Goal: Task Accomplishment & Management: Use online tool/utility

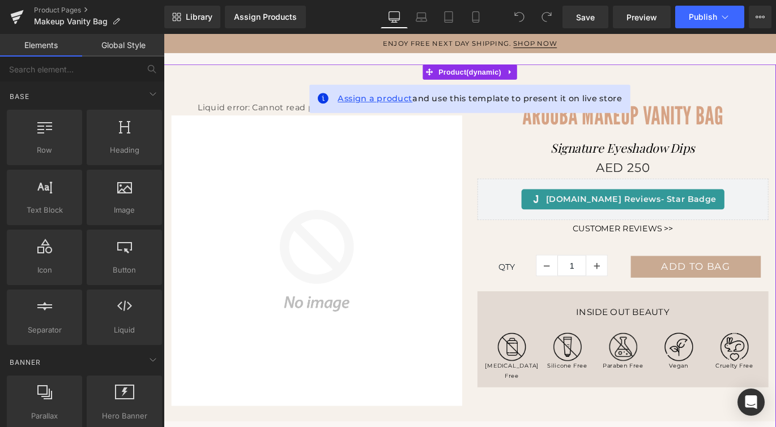
click at [405, 107] on span "Assign a product" at bounding box center [400, 106] width 84 height 11
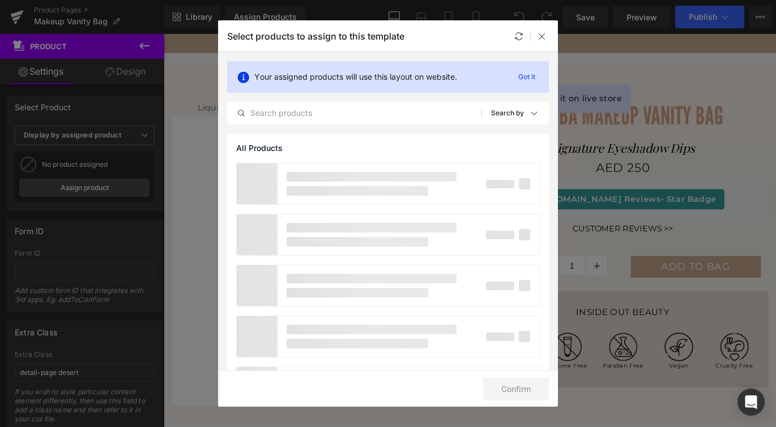
scroll to position [54, 0]
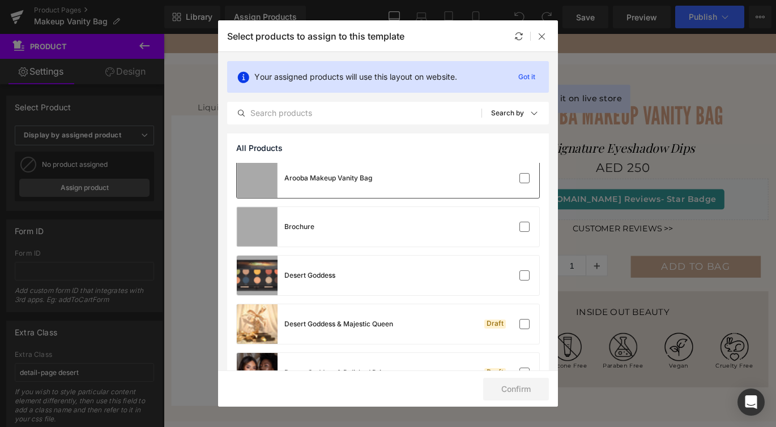
click at [341, 181] on div "Arooba Makeup Vanity Bag" at bounding box center [328, 178] width 88 height 10
click at [500, 388] on button "Confirm" at bounding box center [516, 389] width 66 height 23
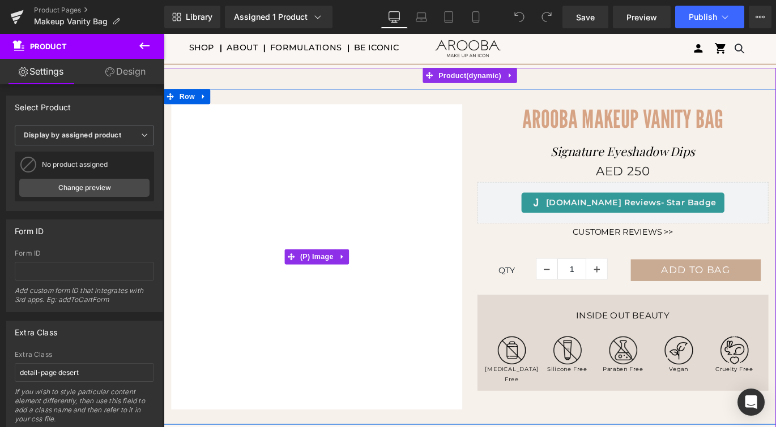
scroll to position [33, 0]
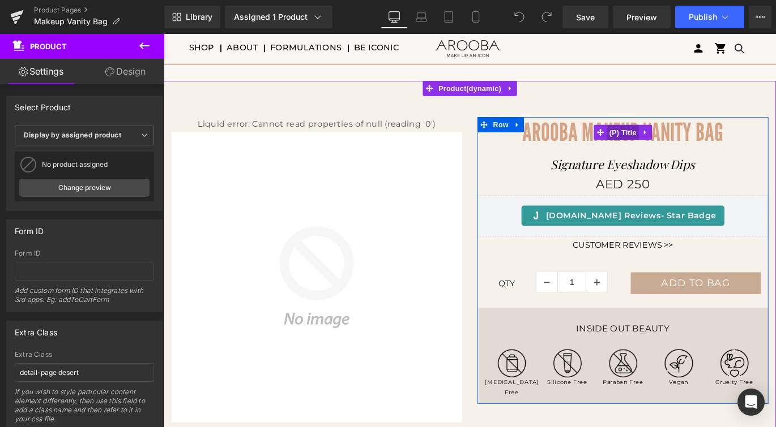
click at [677, 144] on span "(P) Title" at bounding box center [678, 144] width 36 height 17
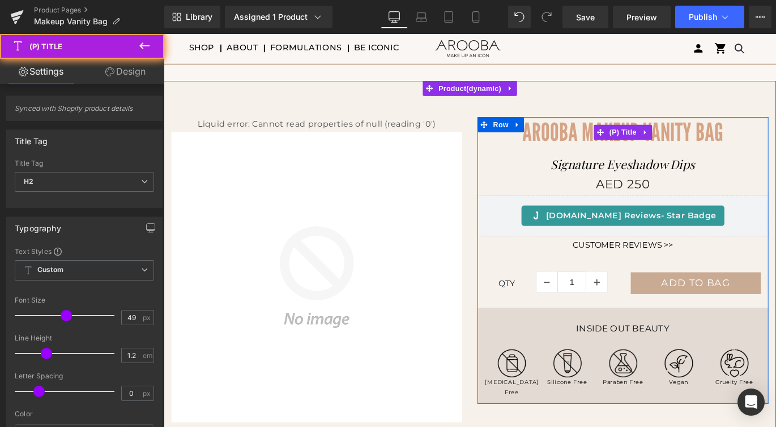
click at [730, 137] on span "Arooba Makeup Vanity Bag" at bounding box center [677, 143] width 225 height 33
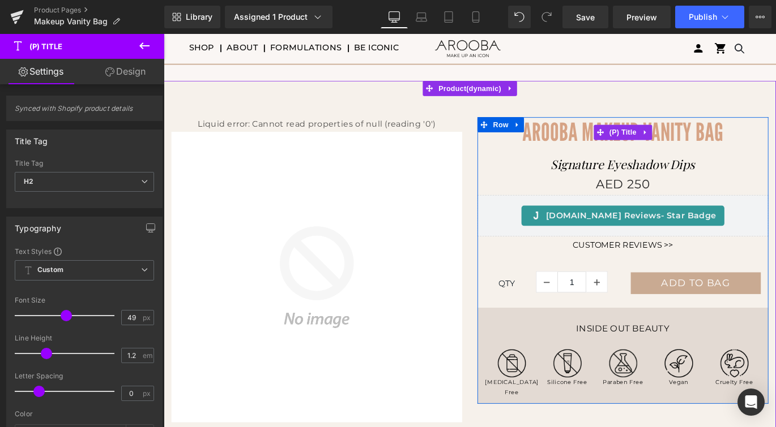
click at [726, 139] on span "Arooba Makeup Vanity Bag" at bounding box center [677, 143] width 225 height 33
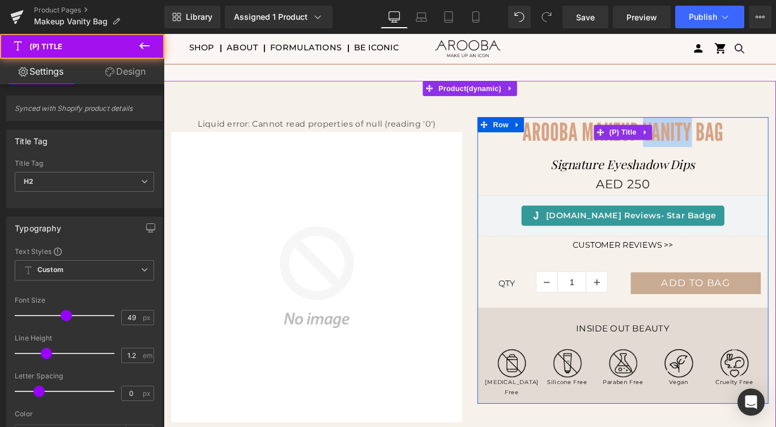
click at [726, 139] on span "Arooba Makeup Vanity Bag" at bounding box center [677, 143] width 225 height 33
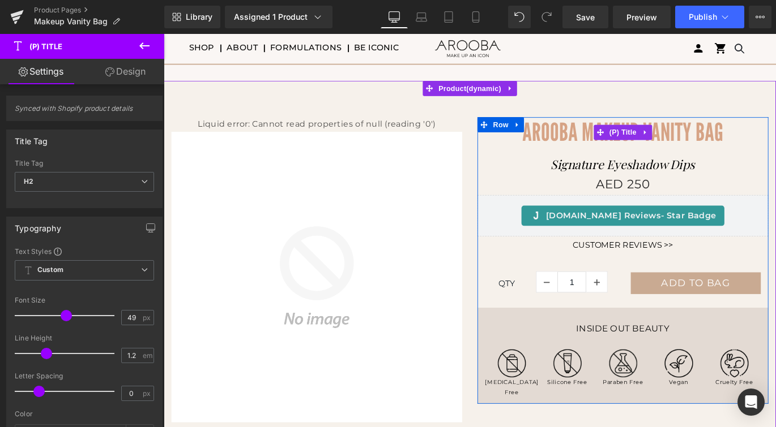
click at [609, 134] on span "Arooba Makeup Vanity Bag" at bounding box center [677, 143] width 225 height 33
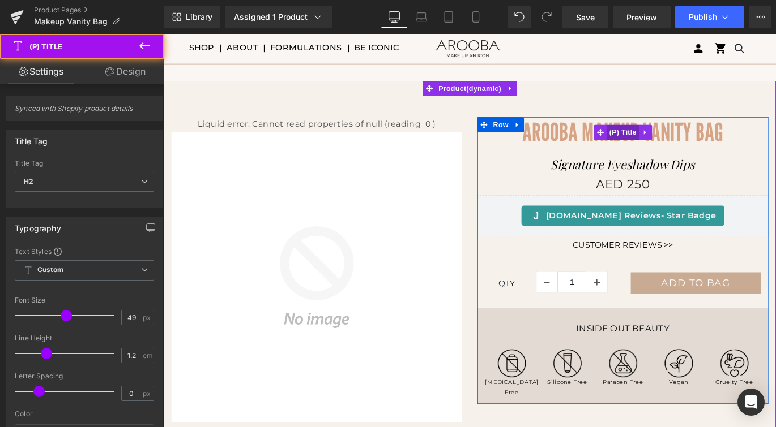
click at [682, 144] on span "(P) Title" at bounding box center [678, 144] width 36 height 17
click at [630, 145] on span "Arooba Makeup Vanity Bag" at bounding box center [677, 143] width 225 height 33
click at [623, 146] on span "Arooba Makeup Vanity Bag" at bounding box center [677, 143] width 225 height 33
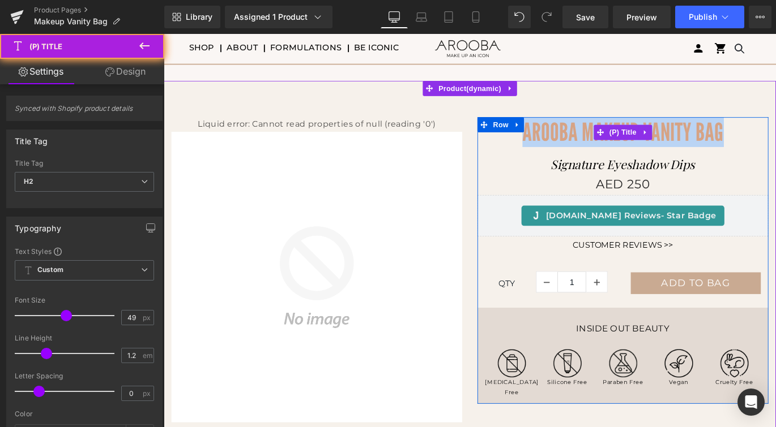
click at [623, 146] on span "Arooba Makeup Vanity Bag" at bounding box center [677, 143] width 225 height 33
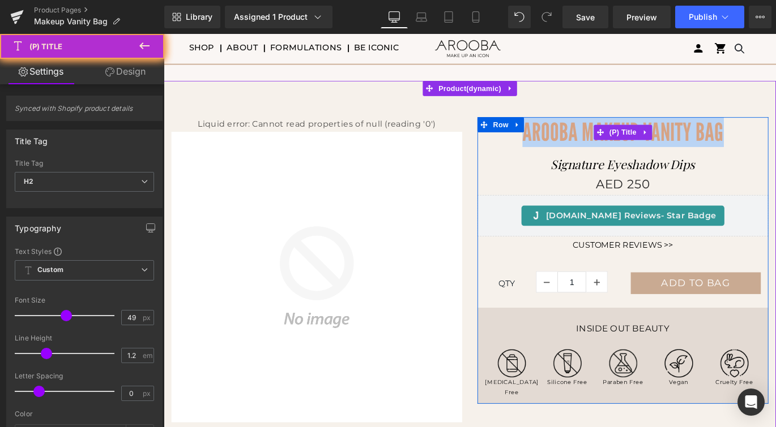
click at [623, 146] on span "Arooba Makeup Vanity Bag" at bounding box center [677, 143] width 225 height 33
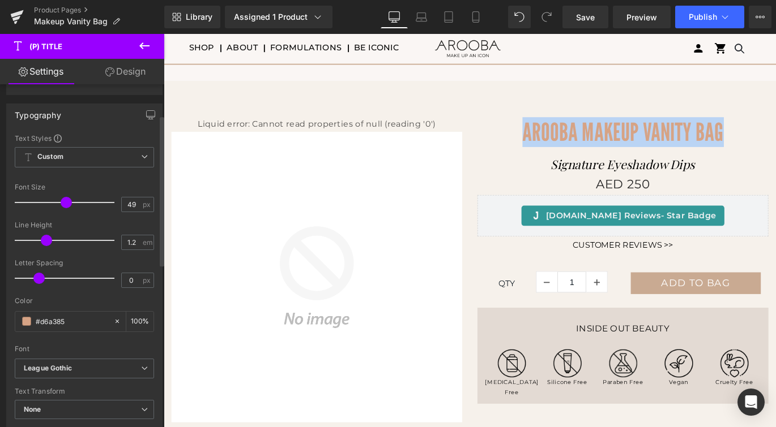
scroll to position [114, 0]
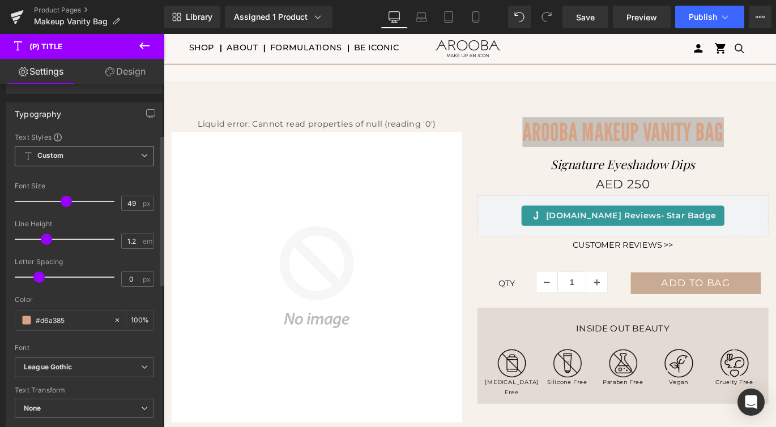
click at [124, 154] on span "Custom Setup Global Style" at bounding box center [84, 156] width 139 height 20
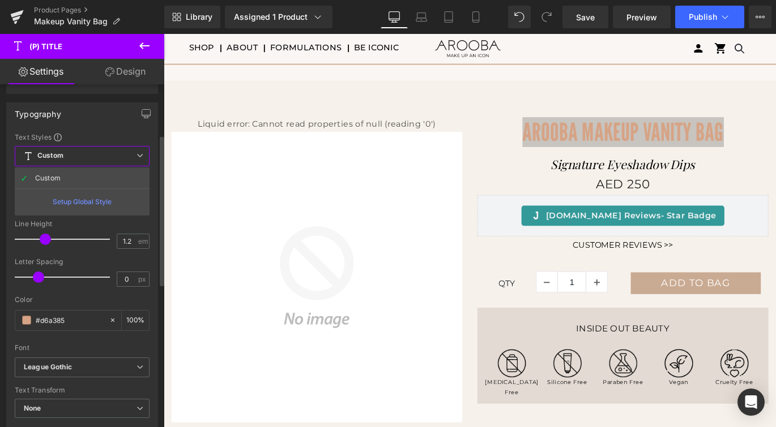
click at [84, 199] on div "Setup Global Style" at bounding box center [82, 202] width 135 height 27
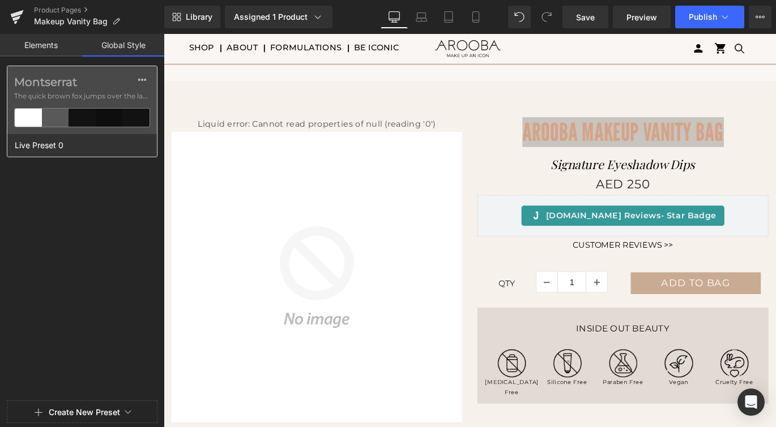
click at [117, 89] on div "Montserrat The quick brown fox jumps over the lazy..." at bounding box center [81, 100] width 149 height 68
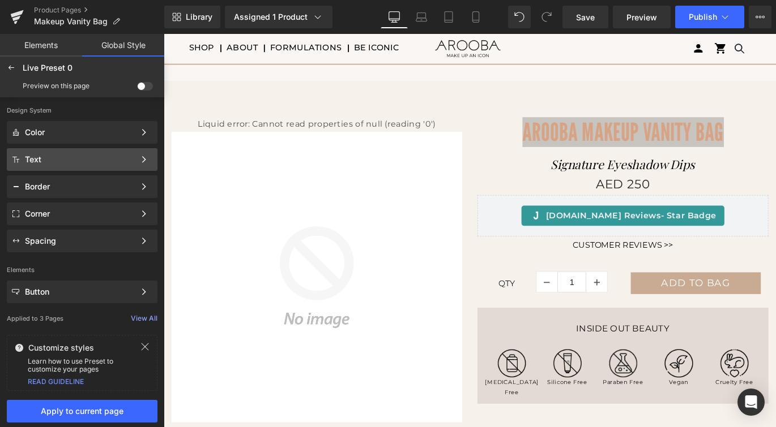
click at [99, 153] on div "Text Color Style Define a color palette and apply it to your pages 1 of 3 Next" at bounding box center [82, 159] width 151 height 23
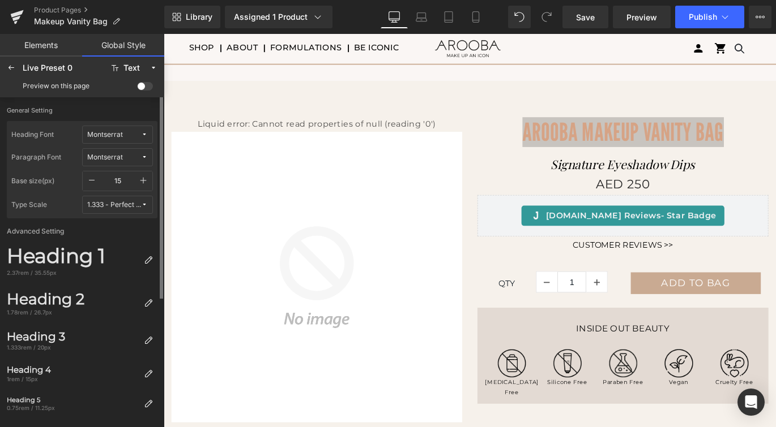
click at [112, 138] on div "Montserrat" at bounding box center [105, 135] width 36 height 8
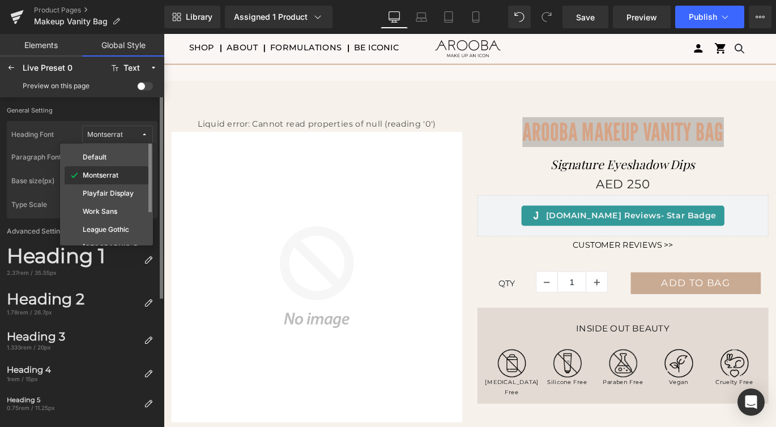
click at [98, 173] on label "Montserrat" at bounding box center [101, 176] width 36 height 8
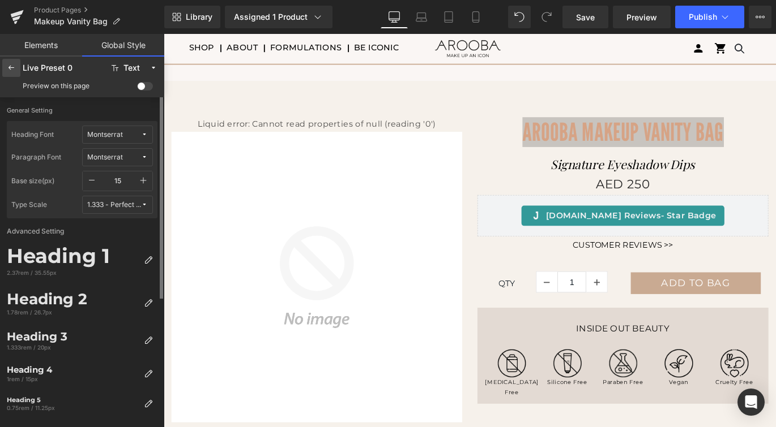
click at [14, 65] on icon at bounding box center [11, 67] width 9 height 9
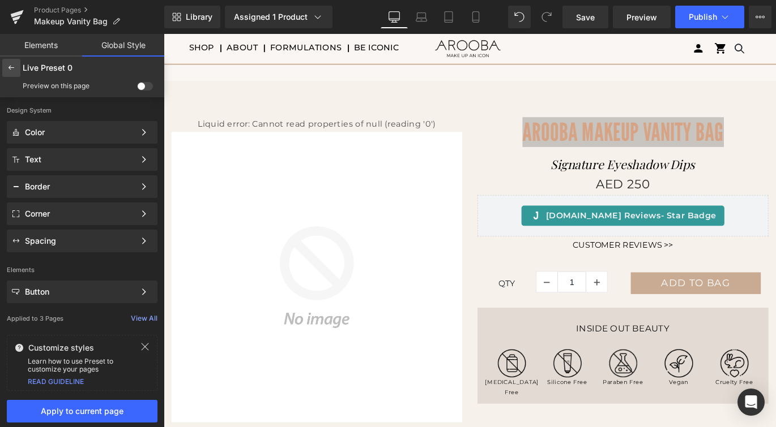
click at [12, 65] on icon at bounding box center [11, 67] width 9 height 9
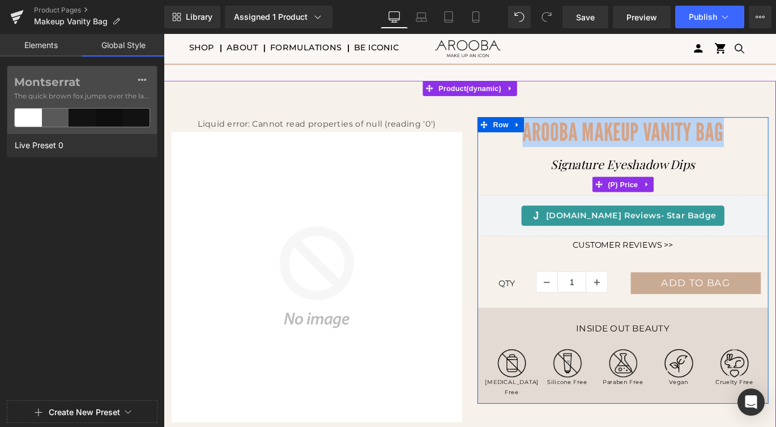
click at [559, 190] on div "AED 250 AED 0 Save -24900%" at bounding box center [678, 202] width 326 height 24
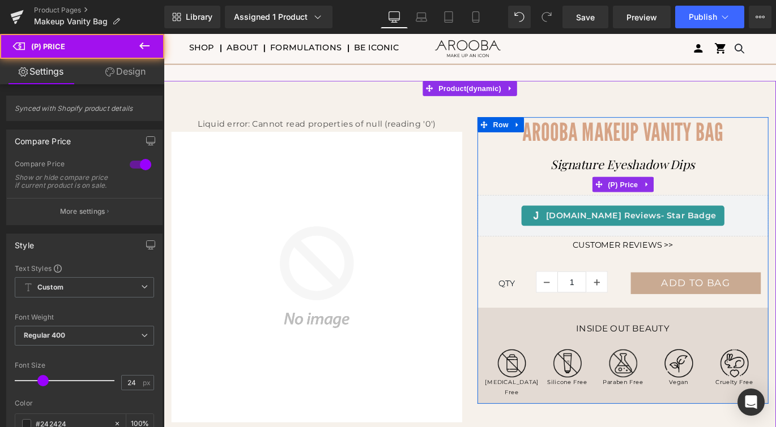
scroll to position [0, 0]
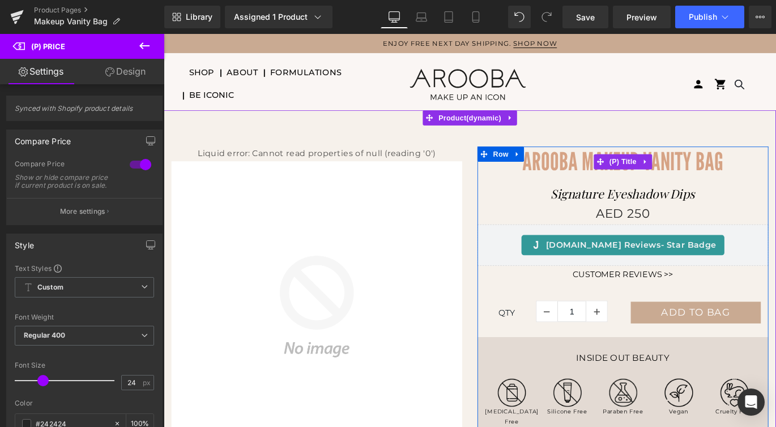
click at [588, 170] on span "Arooba Makeup Vanity Bag" at bounding box center [677, 176] width 225 height 33
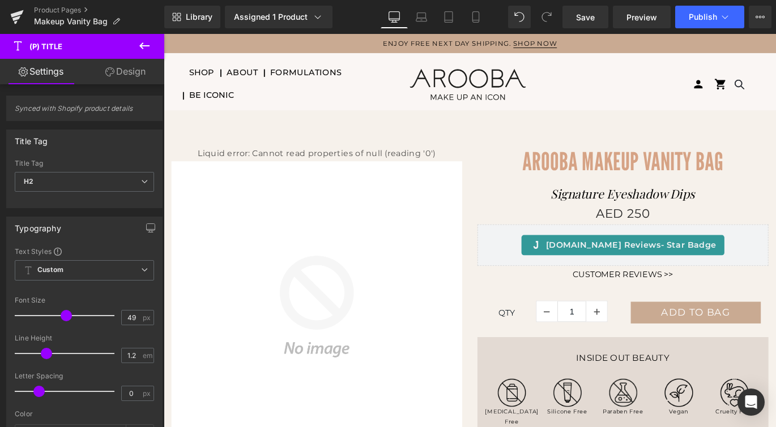
click at [136, 52] on button at bounding box center [145, 46] width 40 height 25
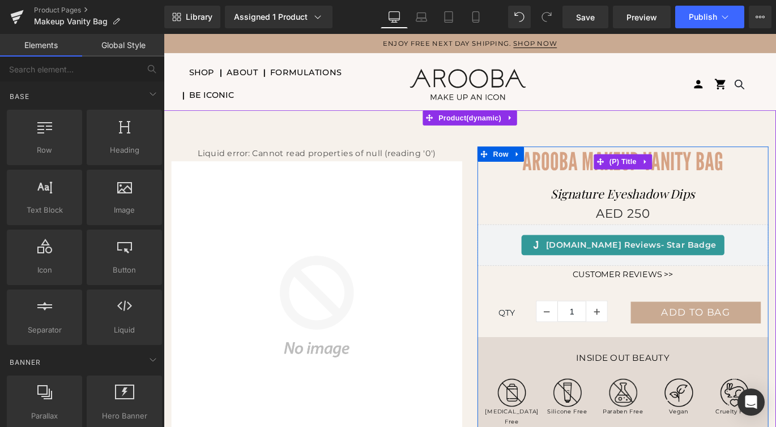
click at [616, 171] on span "Arooba Makeup Vanity Bag" at bounding box center [677, 176] width 225 height 33
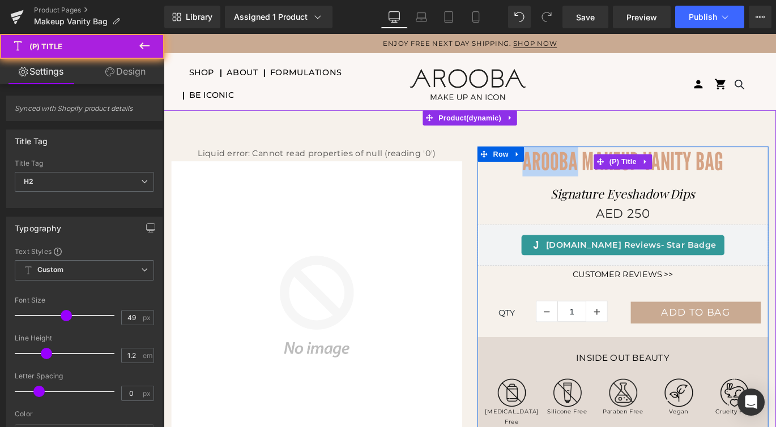
click at [616, 171] on span "Arooba Makeup Vanity Bag" at bounding box center [677, 176] width 225 height 33
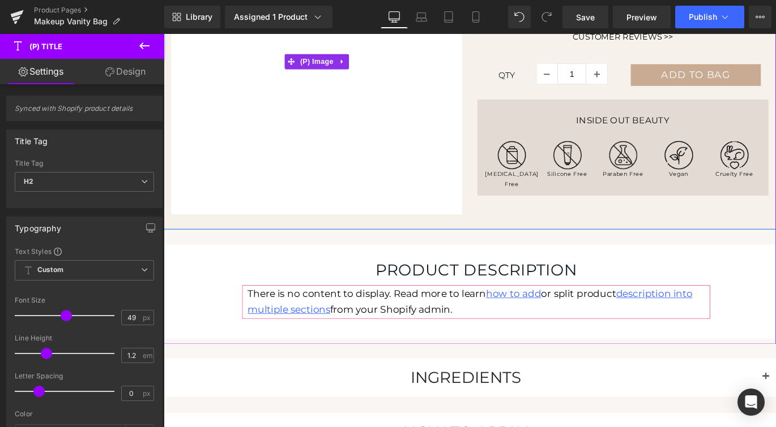
scroll to position [268, 0]
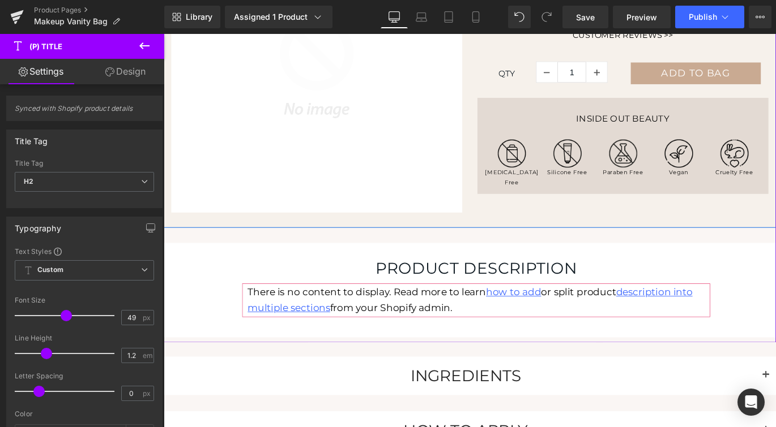
click at [613, 126] on h3 "Inside Out Beauty" at bounding box center [677, 128] width 309 height 12
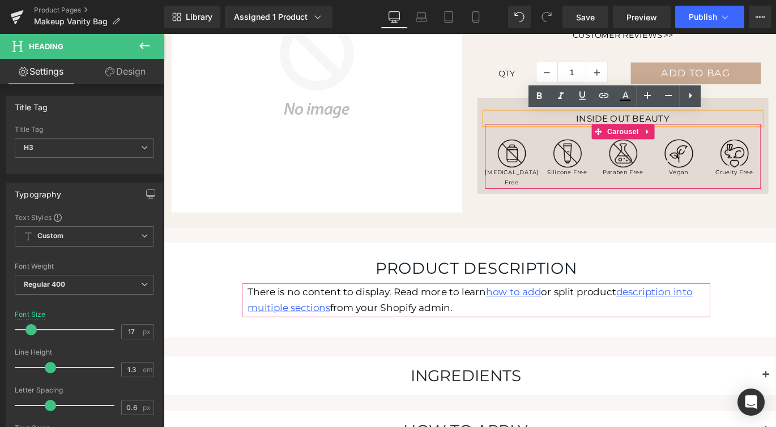
click at [713, 152] on div "Image" at bounding box center [739, 168] width 59 height 32
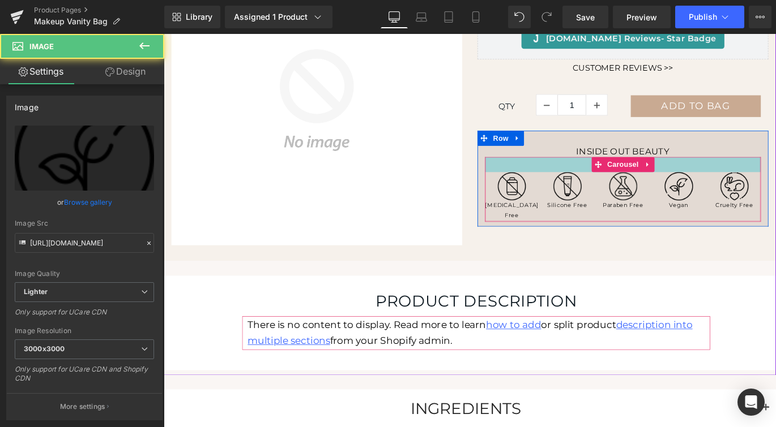
scroll to position [228, 0]
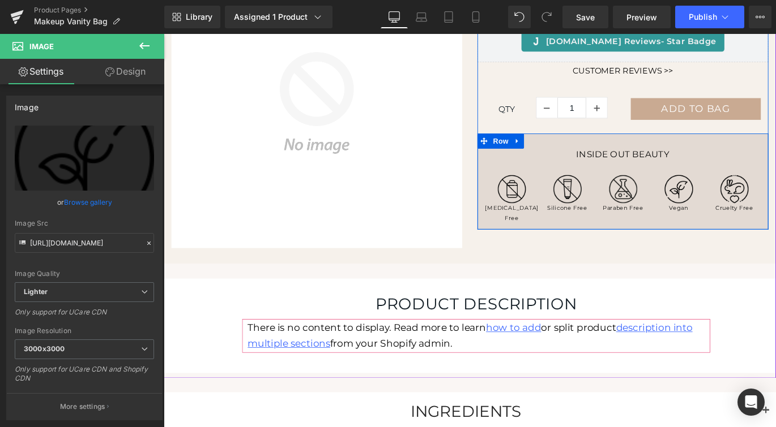
click at [686, 148] on div at bounding box center [678, 147] width 326 height 3
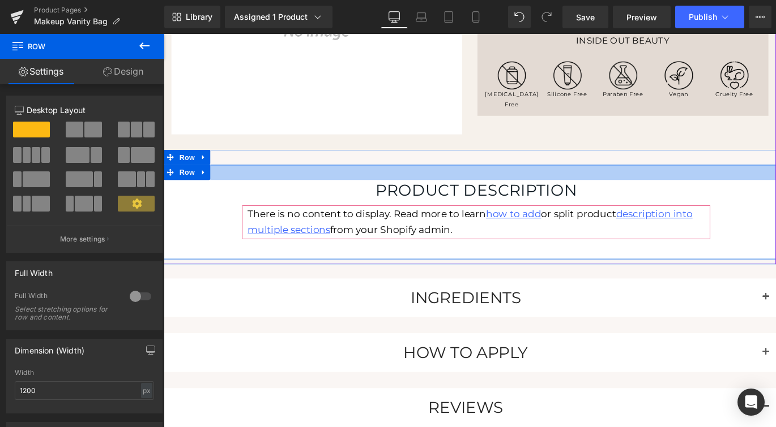
scroll to position [358, 0]
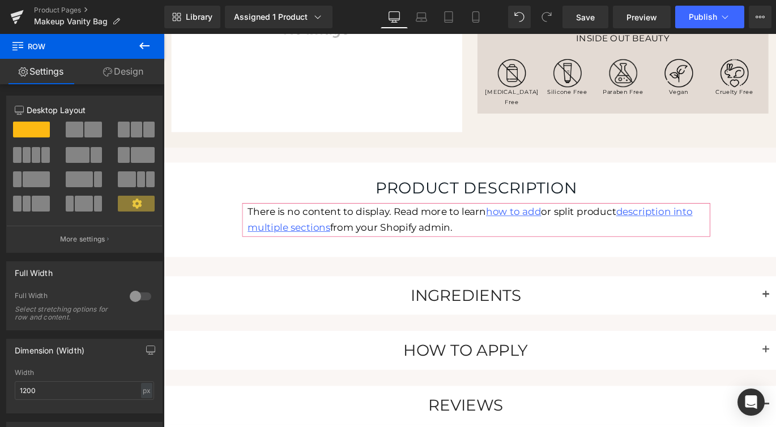
click at [461, 243] on div "There is no content to display. Read more to learn how to add or split product …" at bounding box center [513, 243] width 524 height 38
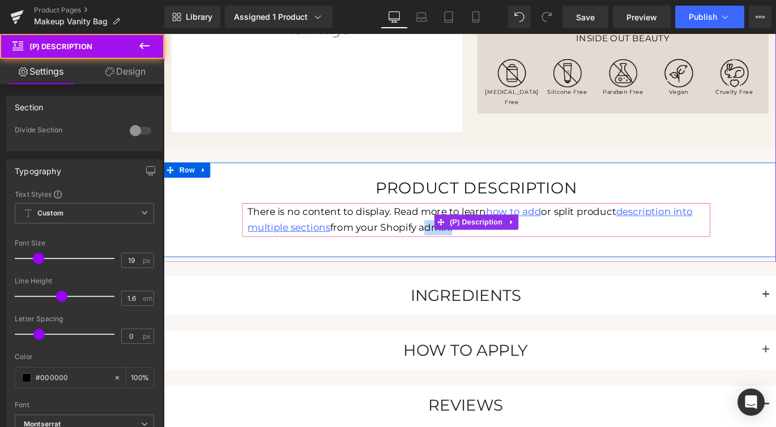
click at [461, 243] on div "There is no content to display. Read more to learn how to add or split product …" at bounding box center [513, 243] width 524 height 38
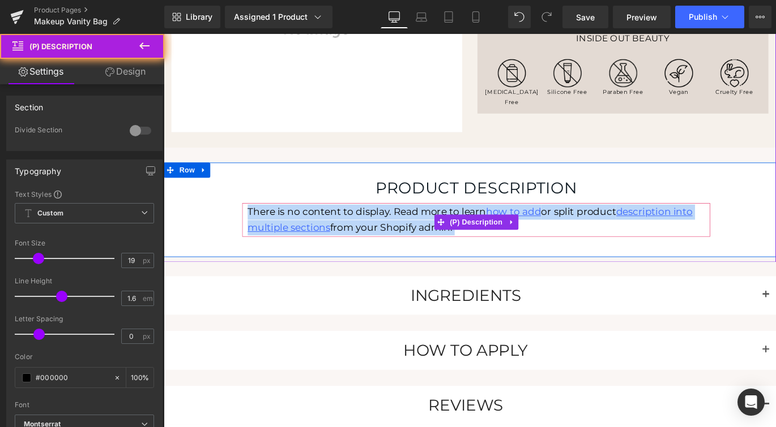
click at [461, 243] on div "There is no content to display. Read more to learn how to add or split product …" at bounding box center [513, 243] width 524 height 38
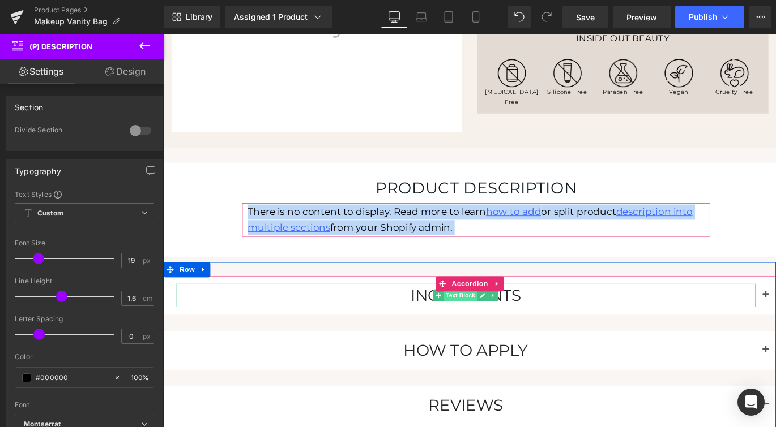
click at [492, 324] on span "Text Block" at bounding box center [495, 327] width 37 height 14
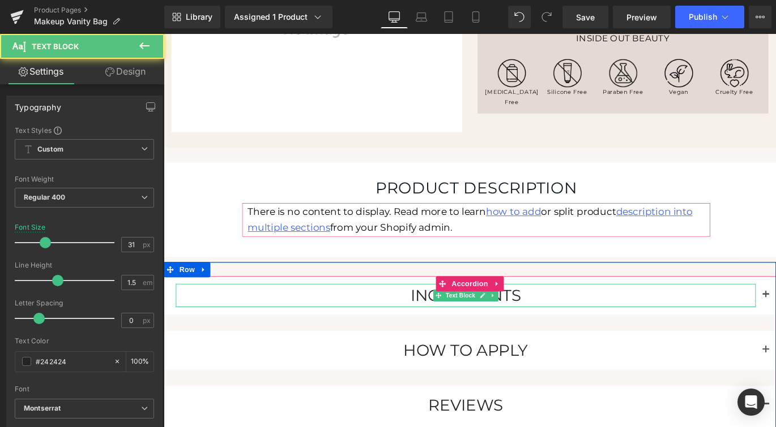
click at [435, 328] on p "Ingredients" at bounding box center [501, 327] width 649 height 27
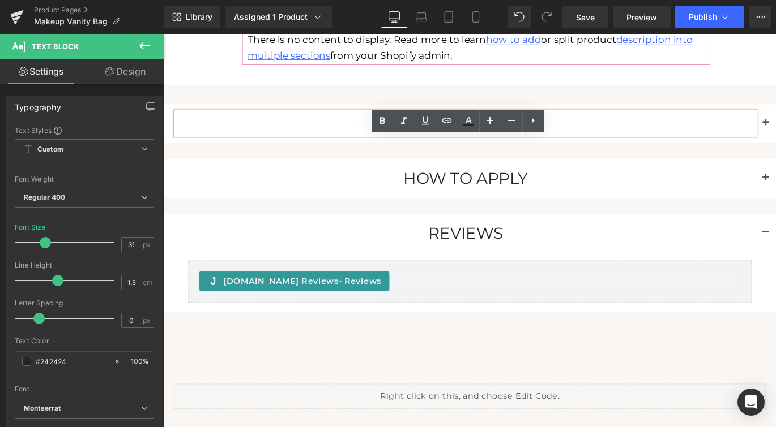
scroll to position [551, 0]
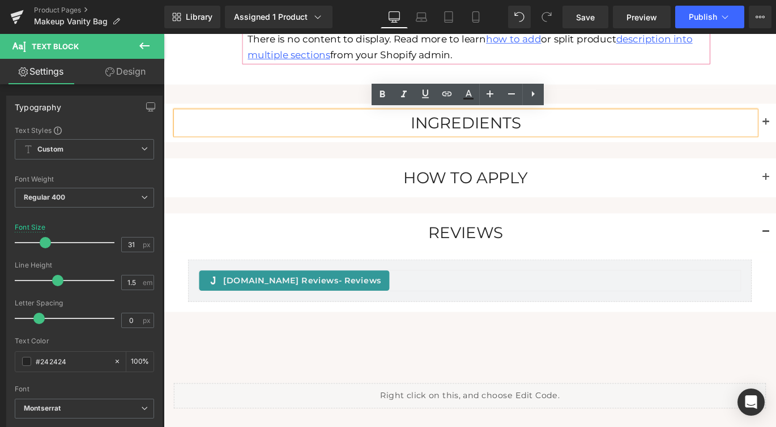
click at [638, 109] on div "Ingredients Text Block Consciously selected ingredients ensure skin affinity, o…" at bounding box center [506, 233] width 685 height 274
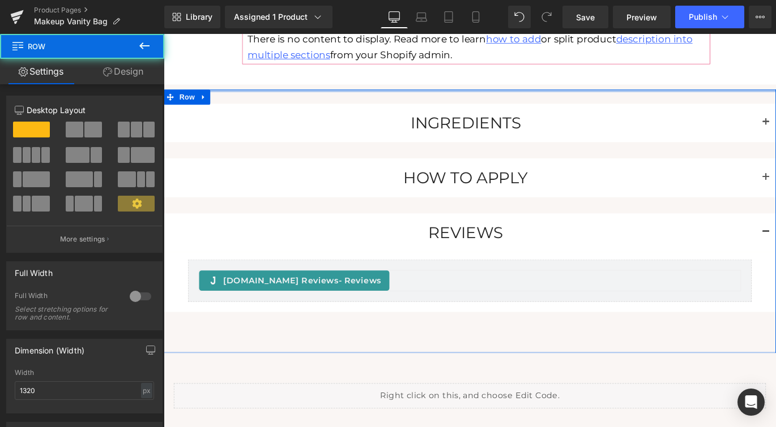
click at [635, 98] on div "Ingredients Text Block Consciously selected ingredients ensure skin affinity, o…" at bounding box center [506, 244] width 685 height 296
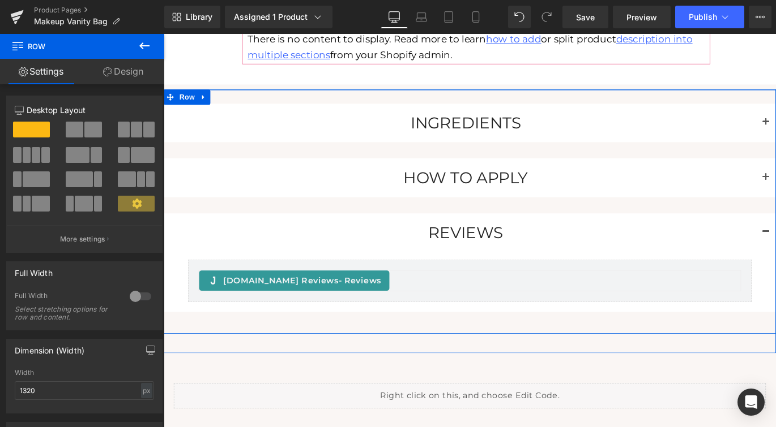
click at [263, 100] on div "Ingredients Text Block Consciously selected ingredients ensure skin affinity, o…" at bounding box center [506, 233] width 685 height 274
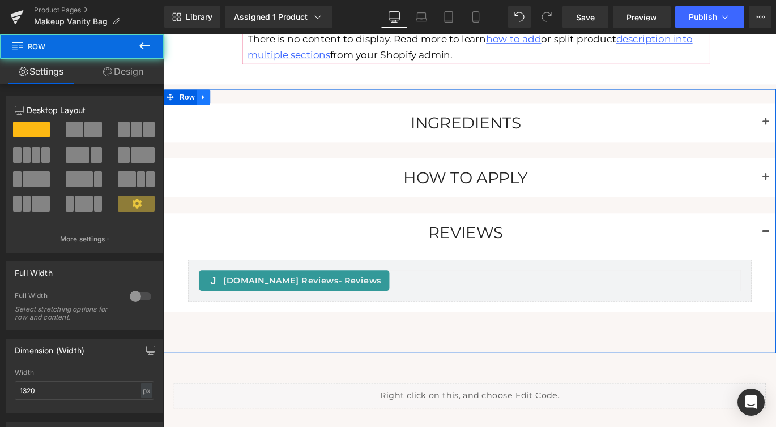
click at [211, 100] on icon at bounding box center [208, 104] width 8 height 8
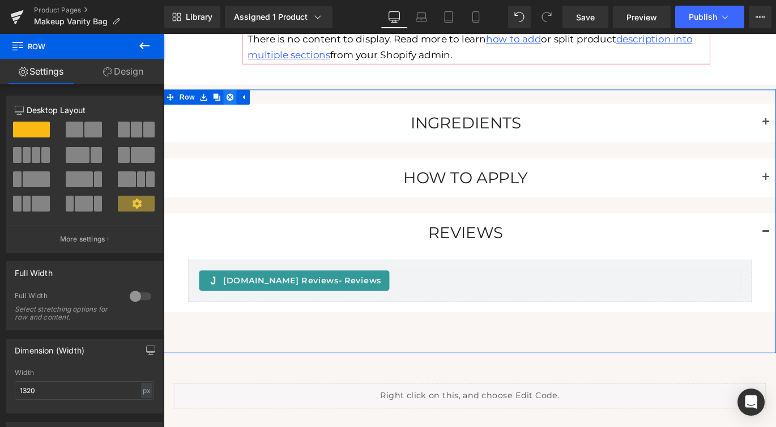
click at [234, 101] on icon at bounding box center [238, 104] width 8 height 8
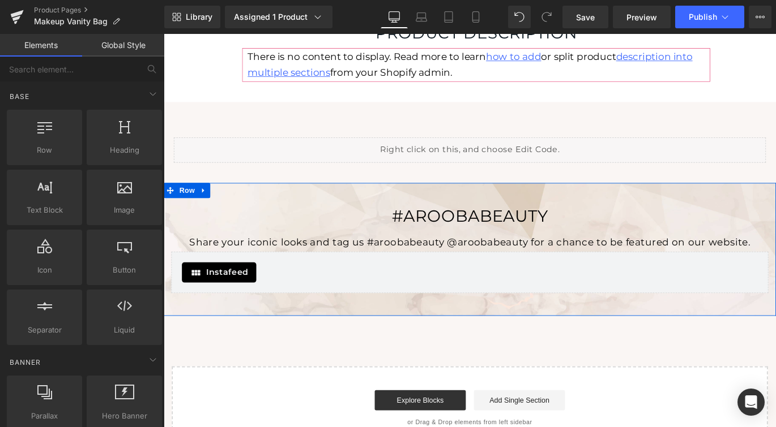
scroll to position [531, 0]
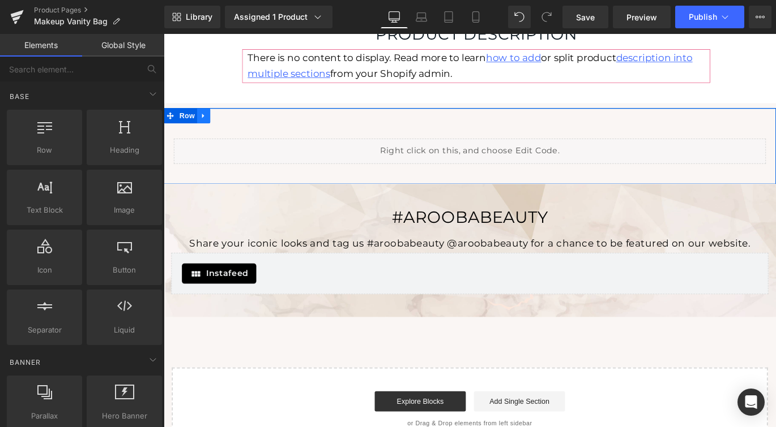
click at [210, 125] on icon at bounding box center [208, 125] width 8 height 8
click at [235, 125] on icon at bounding box center [238, 126] width 8 height 8
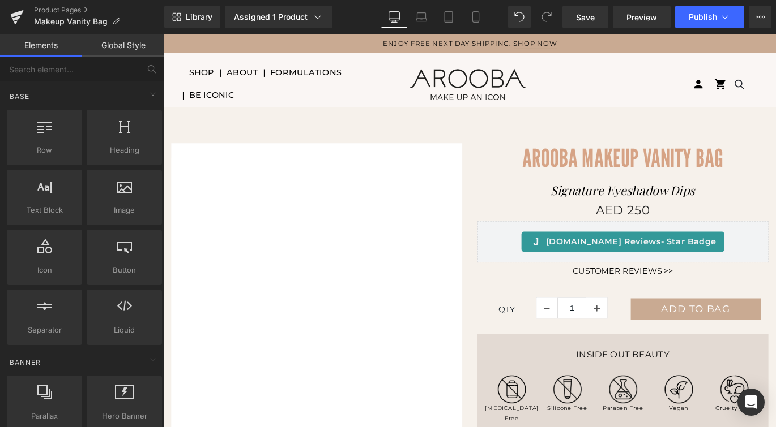
scroll to position [0, 0]
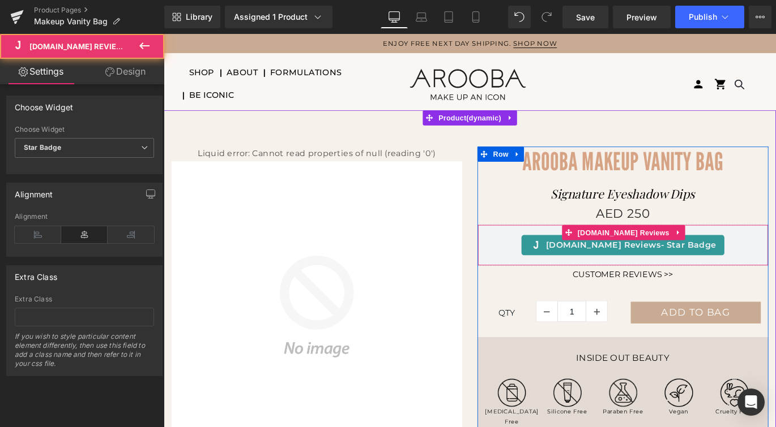
click at [579, 252] on div "[DOMAIN_NAME] Reviews - Star Badge [DOMAIN_NAME] Reviews" at bounding box center [678, 270] width 326 height 46
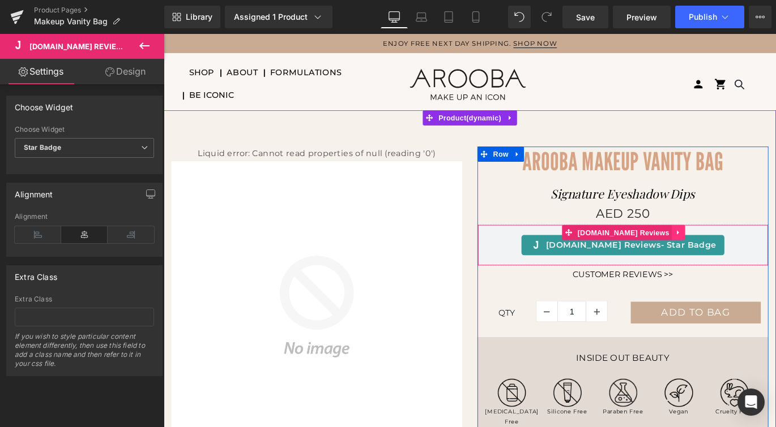
click at [732, 256] on link at bounding box center [739, 256] width 15 height 17
click at [743, 258] on icon at bounding box center [747, 257] width 8 height 8
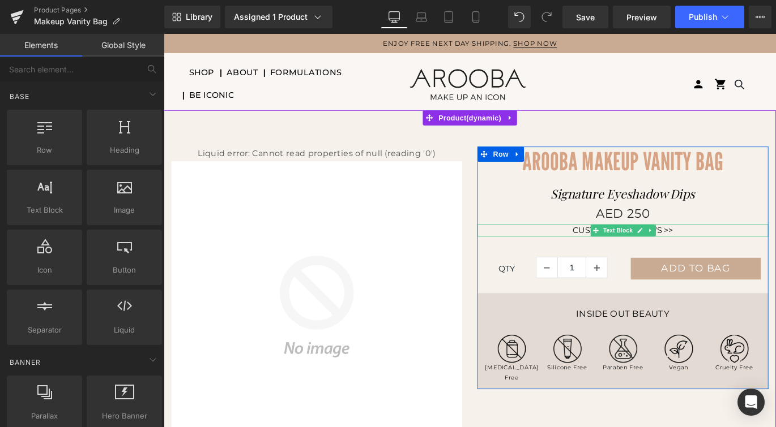
click at [579, 254] on p "Customer Reviews >>" at bounding box center [678, 254] width 326 height 14
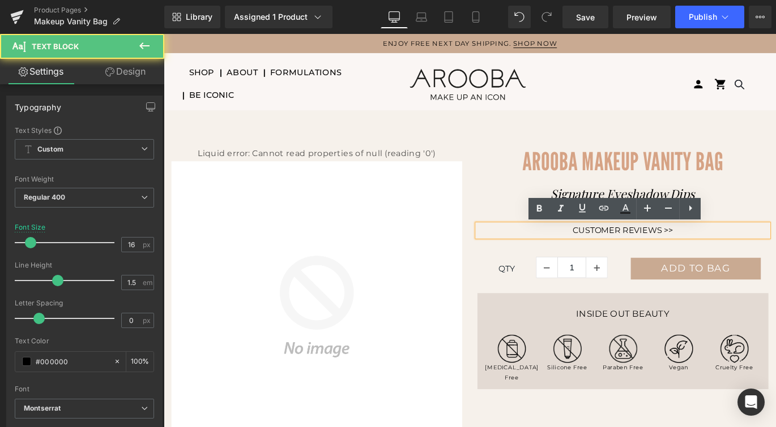
click at [750, 250] on p "Customer Reviews >>" at bounding box center [678, 254] width 326 height 14
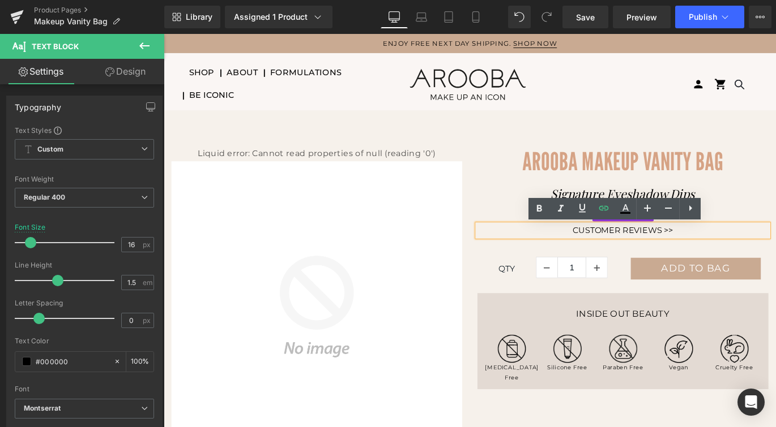
click at [775, 226] on div "AED 250 AED 0 Save -24900%" at bounding box center [678, 235] width 326 height 24
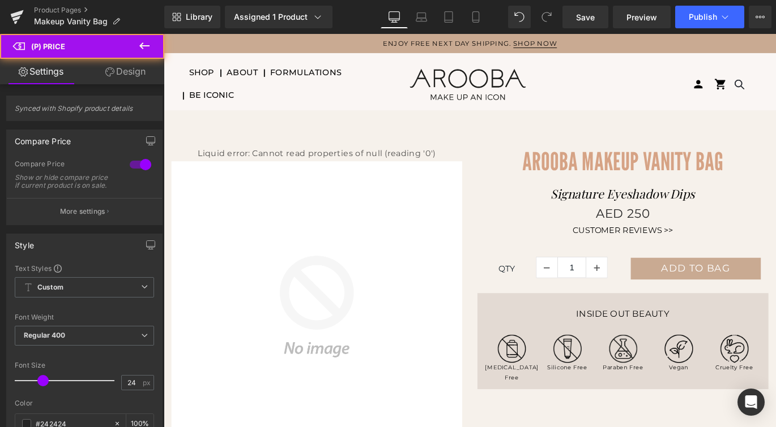
click at [760, 254] on p "Customer Reviews >>" at bounding box center [678, 254] width 326 height 14
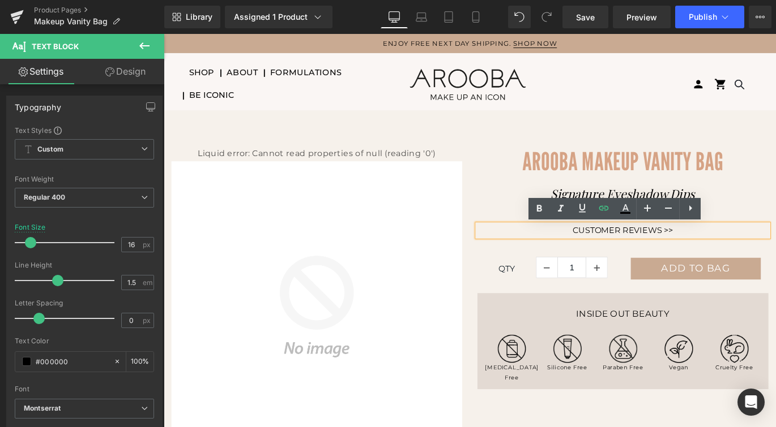
click at [775, 230] on div "AED 250 AED 0 Save -24900%" at bounding box center [678, 235] width 326 height 24
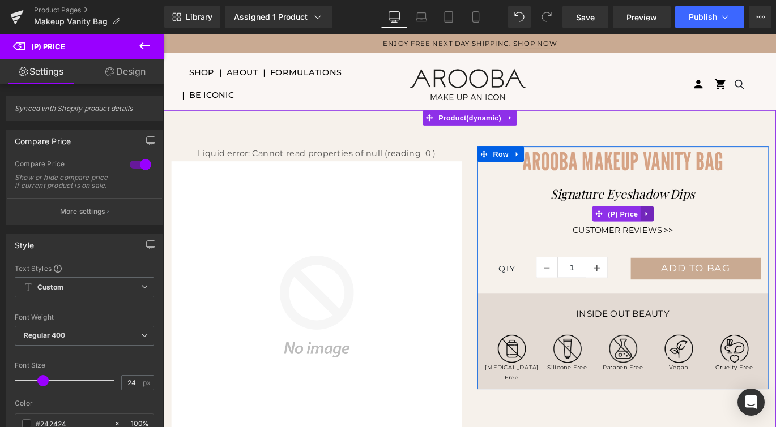
click at [704, 235] on icon at bounding box center [704, 235] width 2 height 5
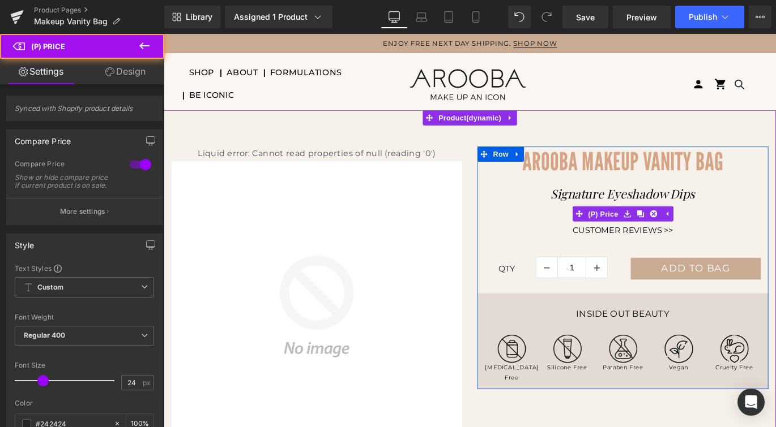
click at [775, 235] on div "AED 250 AED 0 Save -24900%" at bounding box center [678, 235] width 326 height 24
click at [738, 256] on p "Customer Reviews >>" at bounding box center [678, 254] width 326 height 14
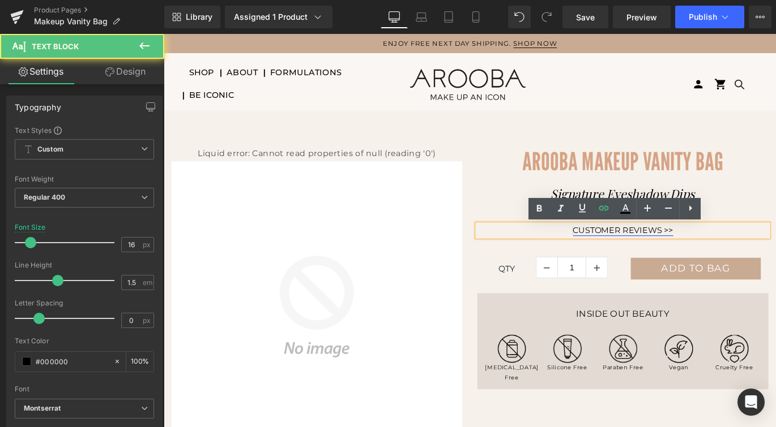
click at [720, 259] on link "Customer Reviews >>" at bounding box center [678, 254] width 112 height 11
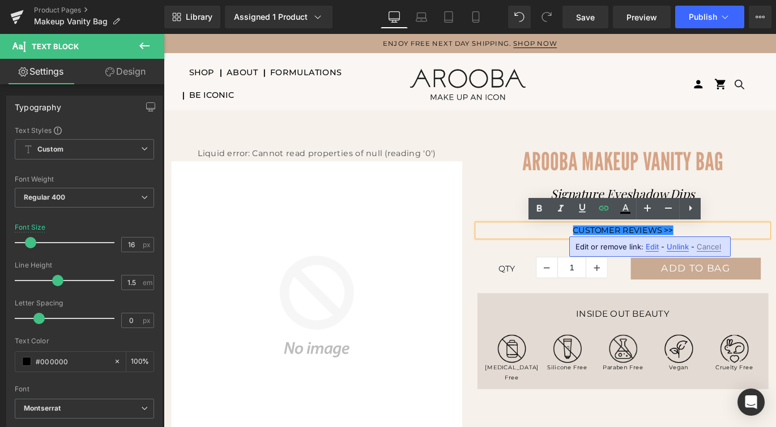
click at [675, 244] on span "Unlink" at bounding box center [677, 247] width 22 height 10
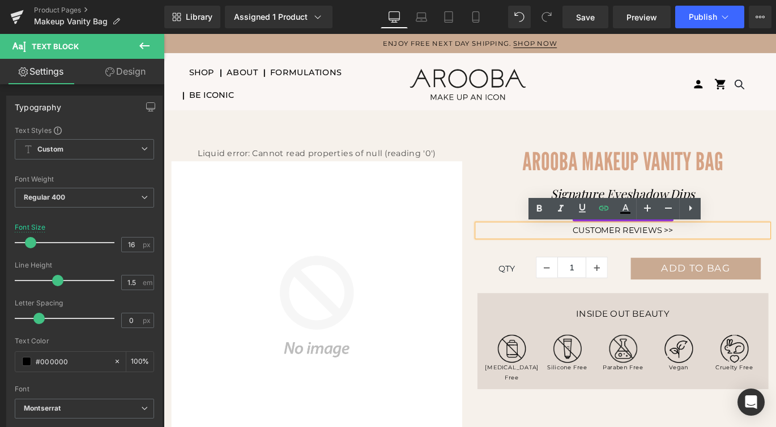
click at [774, 232] on div "AED 250 AED 0 Save -24900%" at bounding box center [678, 235] width 326 height 24
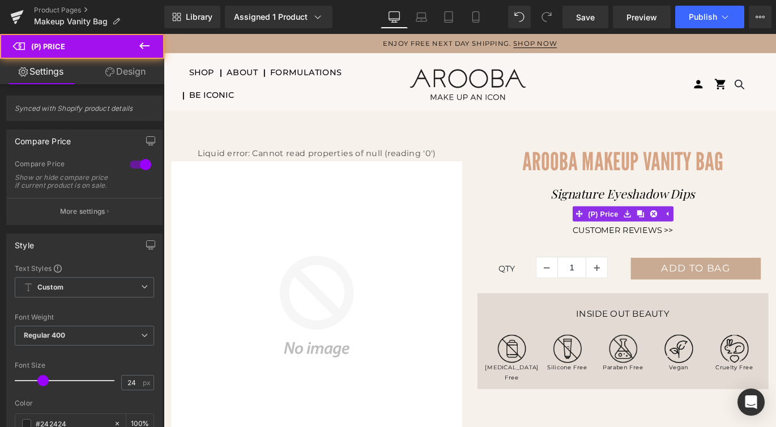
click at [741, 250] on div "Customer Reviews >> Text Block" at bounding box center [678, 254] width 326 height 14
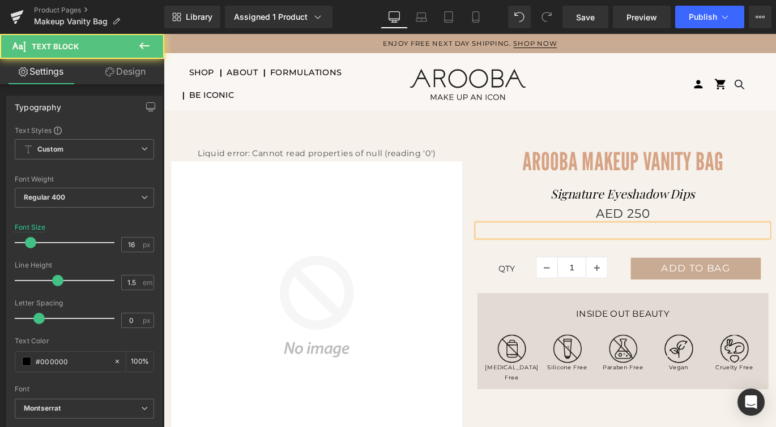
click at [545, 247] on div at bounding box center [678, 254] width 326 height 14
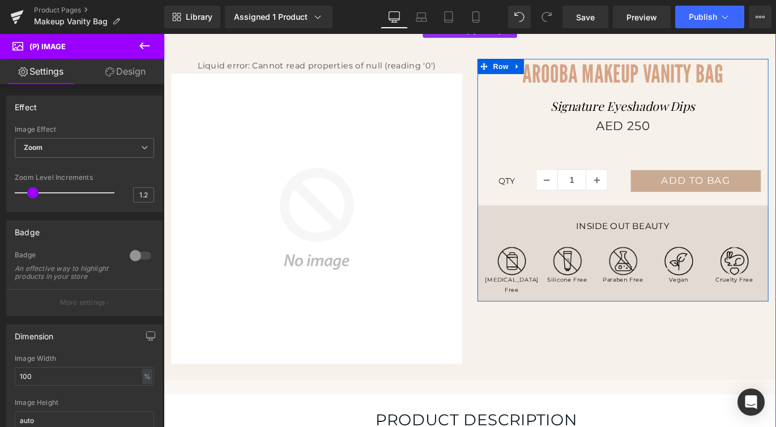
scroll to position [100, 0]
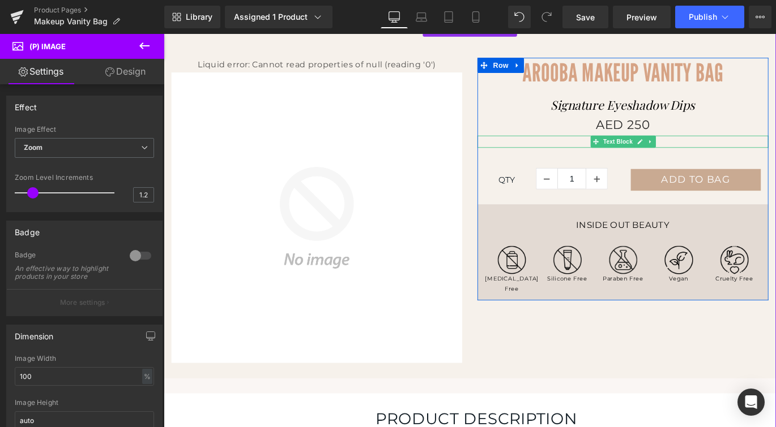
click at [591, 156] on div at bounding box center [678, 155] width 326 height 14
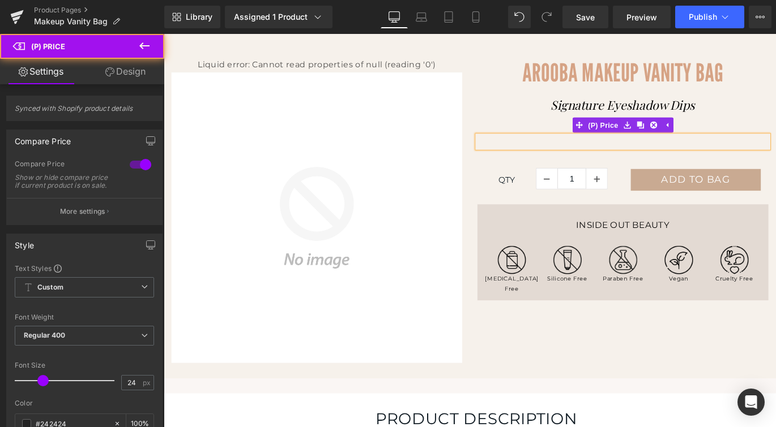
click at [526, 142] on div "AED 250 AED 0 Save -24900%" at bounding box center [678, 135] width 326 height 24
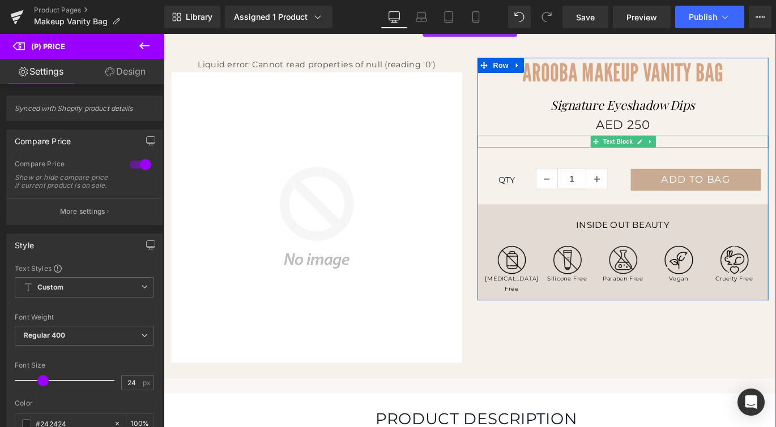
click at [526, 151] on div at bounding box center [678, 155] width 326 height 14
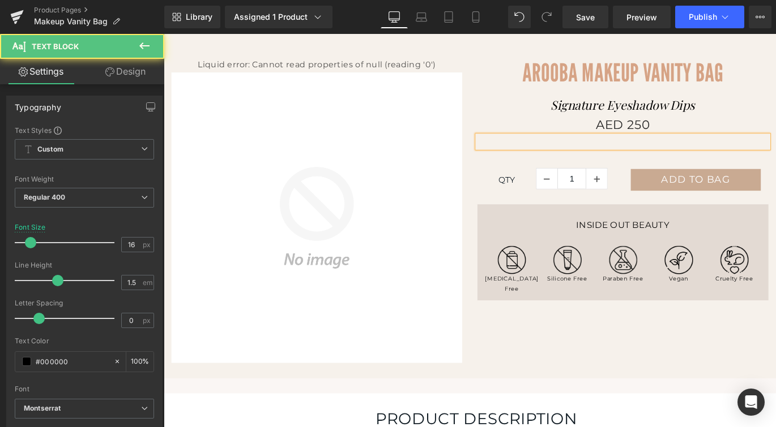
click at [526, 151] on div at bounding box center [678, 155] width 326 height 14
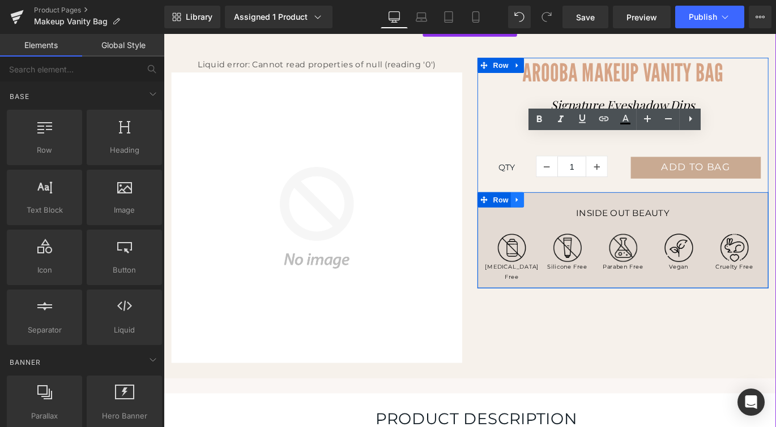
click at [558, 218] on icon at bounding box center [559, 219] width 2 height 5
click at [591, 217] on icon at bounding box center [589, 220] width 8 height 8
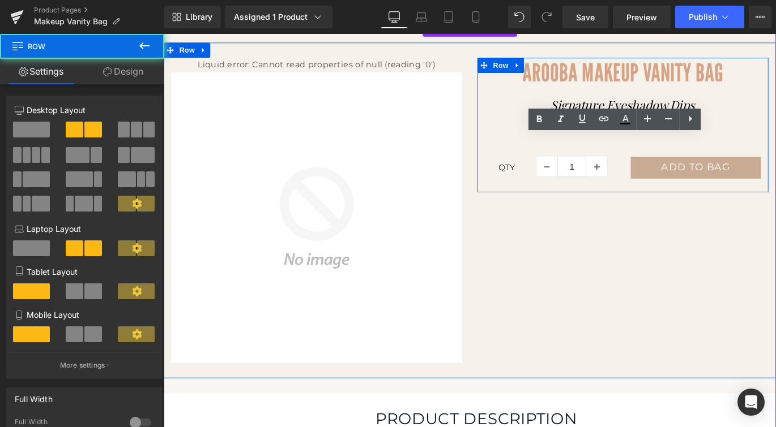
click at [584, 275] on div "Liquid error: Cannot read properties of null (reading '0') Sale Off (P) Image A…" at bounding box center [506, 232] width 685 height 376
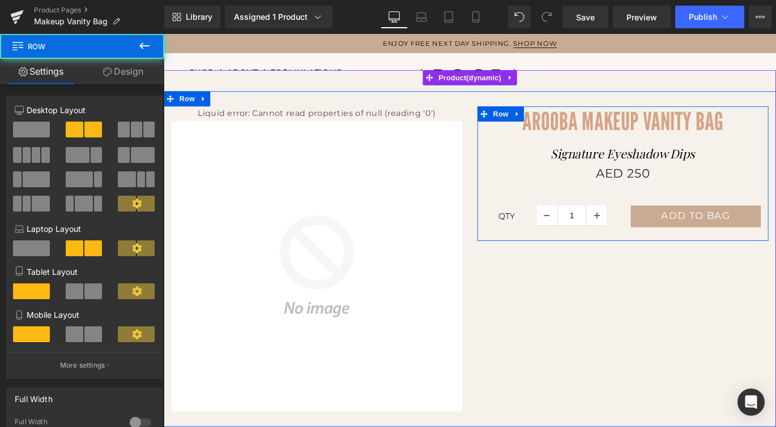
scroll to position [0, 0]
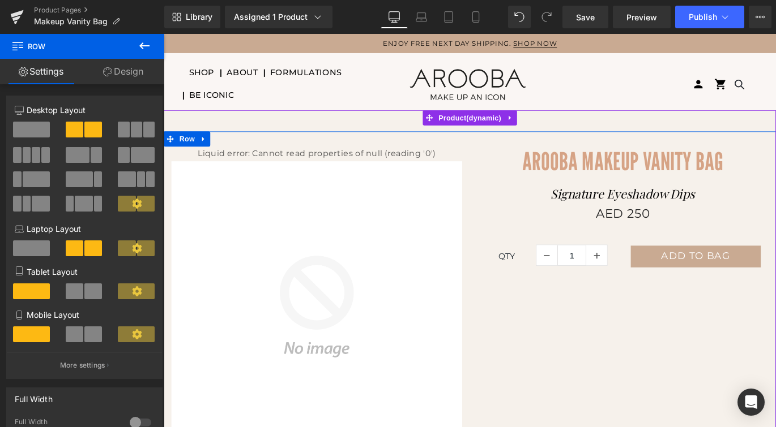
click at [589, 154] on div "Liquid error: Cannot read properties of null (reading '0') Sale Off (P) Image A…" at bounding box center [506, 331] width 685 height 376
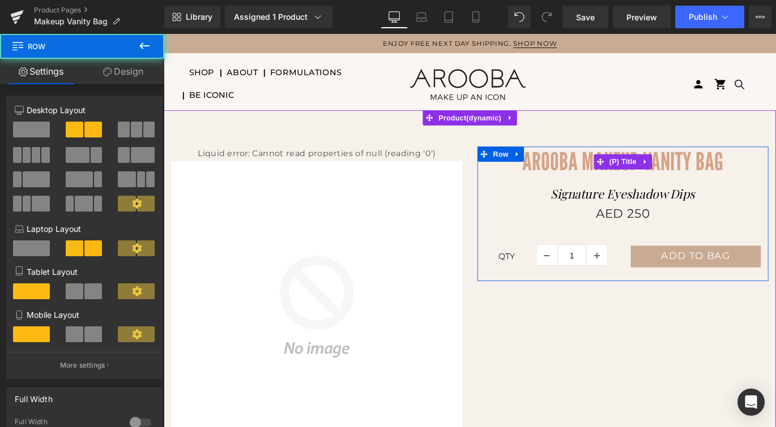
click at [577, 178] on span "Arooba Makeup Vanity Bag" at bounding box center [677, 176] width 225 height 33
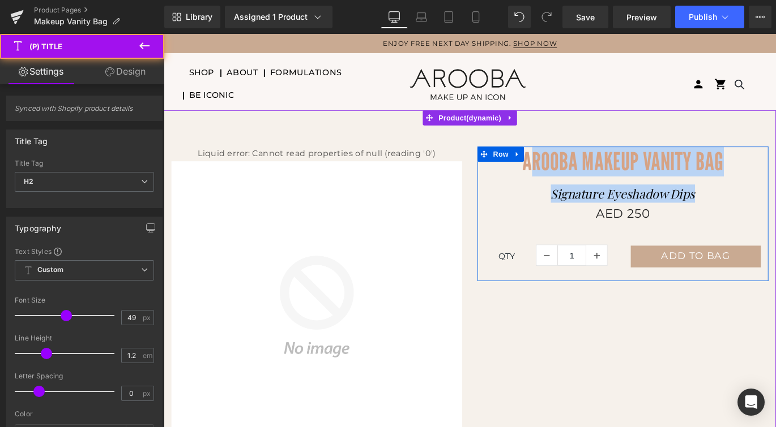
drag, startPoint x: 577, startPoint y: 178, endPoint x: 575, endPoint y: 234, distance: 56.7
click at [576, 234] on div "Arooba Makeup Vanity Bag (P) Title Signature Eyeshadow Dips Text Block AED 250 …" at bounding box center [678, 235] width 326 height 151
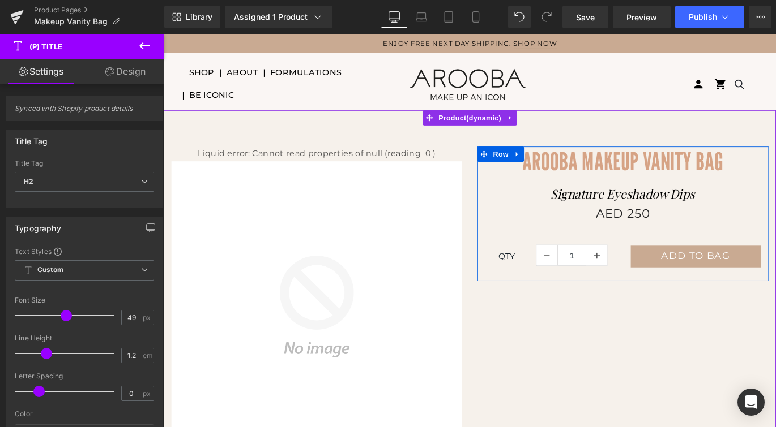
click at [567, 185] on span "Arooba Makeup Vanity Bag" at bounding box center [677, 176] width 225 height 33
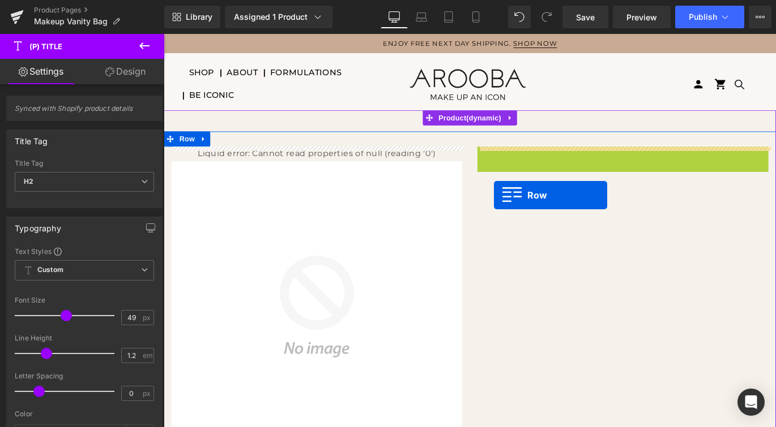
drag, startPoint x: 538, startPoint y: 167, endPoint x: 541, endPoint y: 177, distance: 10.7
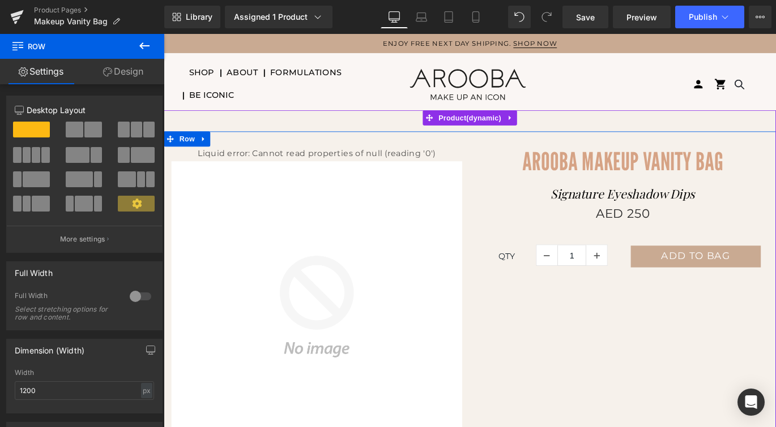
click at [515, 153] on div "Liquid error: Cannot read properties of null (reading '0') Sale Off (P) Image A…" at bounding box center [506, 331] width 685 height 376
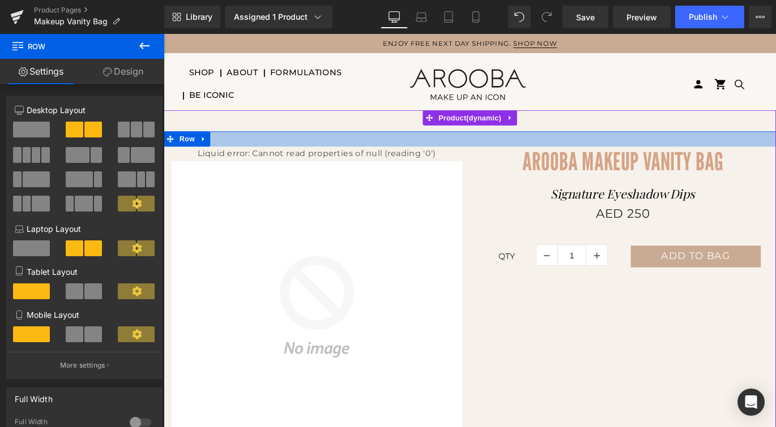
click at [512, 153] on div at bounding box center [506, 151] width 685 height 17
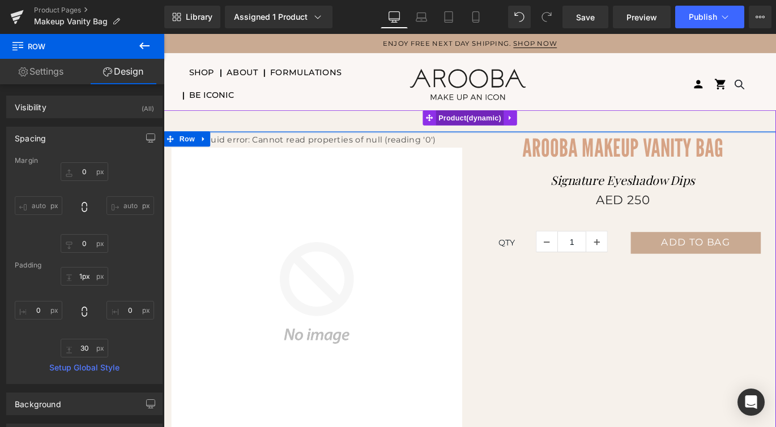
type input "0px"
drag, startPoint x: 512, startPoint y: 153, endPoint x: 518, endPoint y: 136, distance: 17.9
click at [518, 136] on div "Liquid error: Cannot read properties of null (reading '0') Sale Off (P) Image A…" at bounding box center [506, 374] width 685 height 511
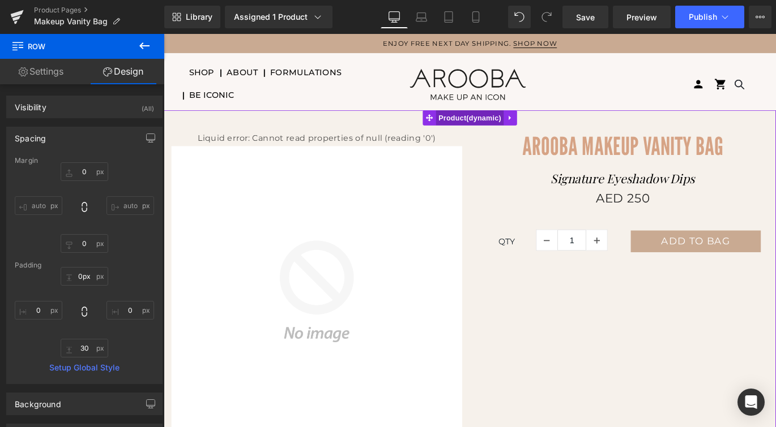
click at [511, 124] on span "Product" at bounding box center [506, 127] width 76 height 17
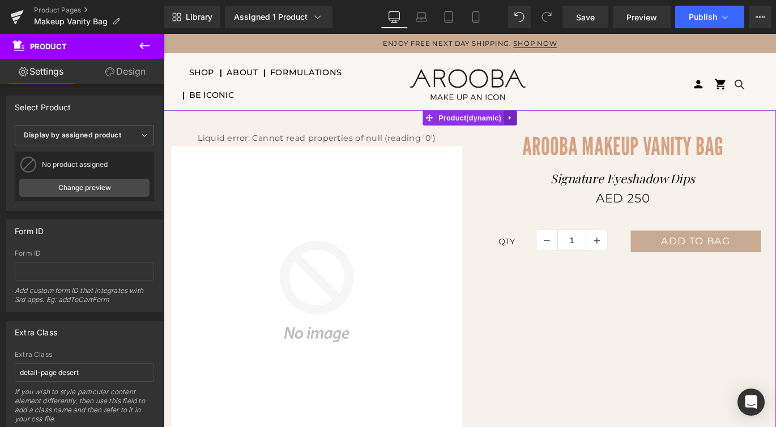
click at [554, 129] on icon at bounding box center [552, 128] width 8 height 8
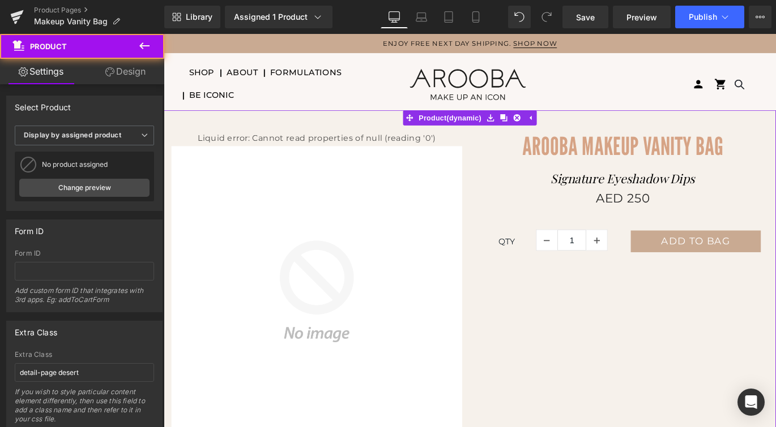
click at [609, 127] on div "Liquid error: Cannot read properties of null (reading '0') Sale Off (P) Image A…" at bounding box center [506, 374] width 685 height 511
click at [605, 159] on span "Arooba Makeup Vanity Bag" at bounding box center [677, 159] width 225 height 33
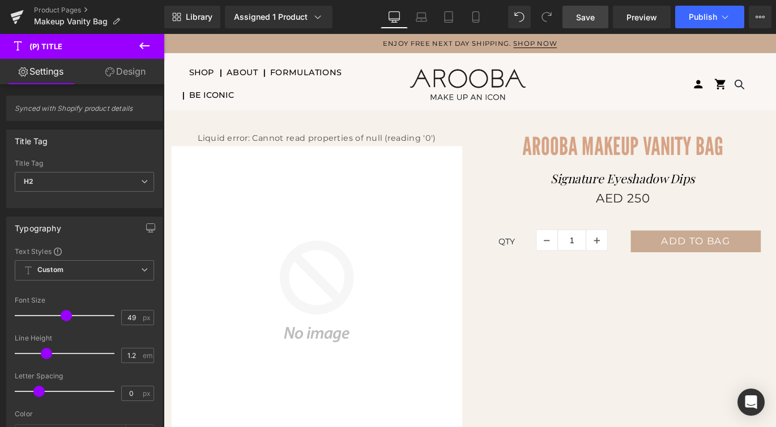
click at [587, 9] on link "Save" at bounding box center [585, 17] width 46 height 23
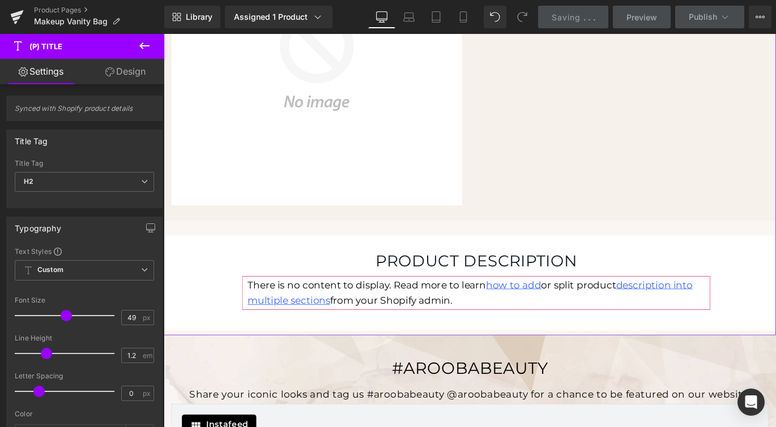
scroll to position [260, 0]
click at [164, 34] on div at bounding box center [164, 34] width 0 height 0
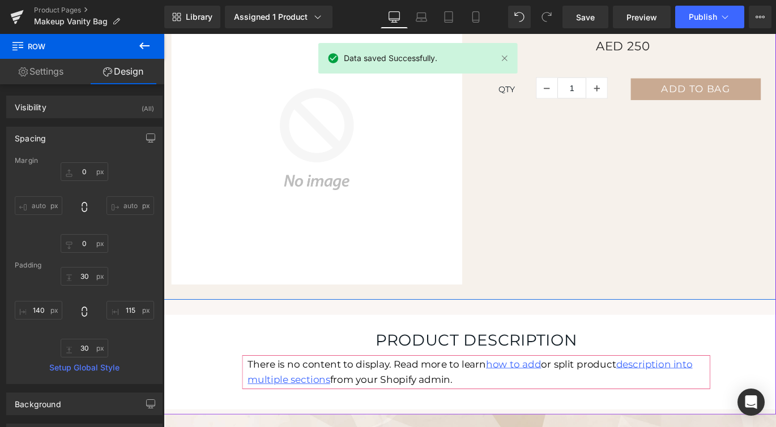
scroll to position [132, 0]
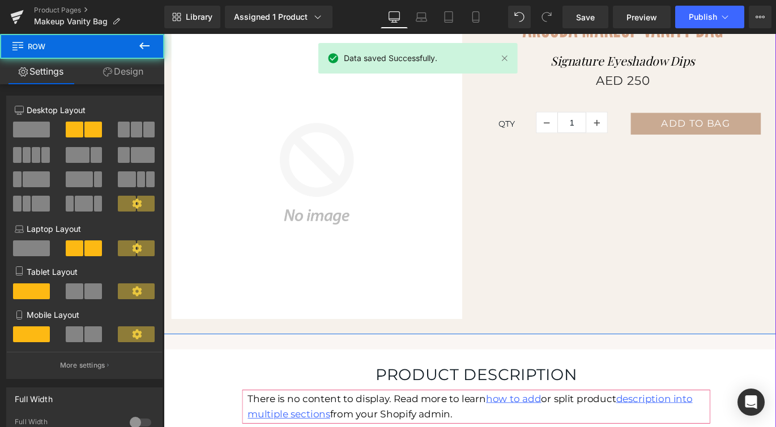
click at [590, 194] on div "Liquid error: Cannot read properties of null (reading '0') Sale Off (P) Image A…" at bounding box center [506, 190] width 685 height 359
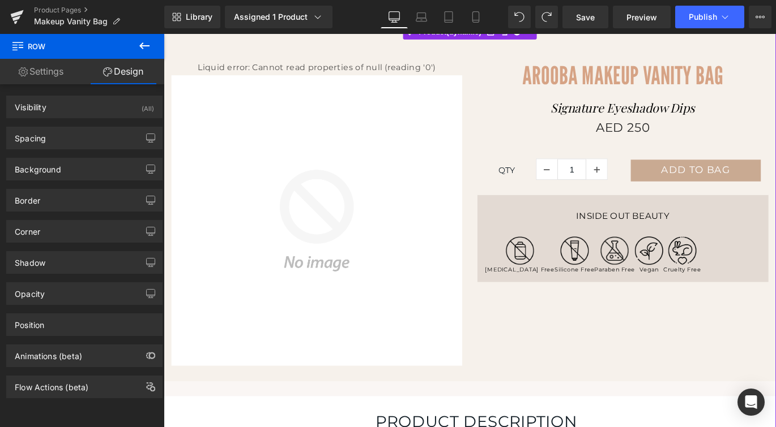
scroll to position [100, 0]
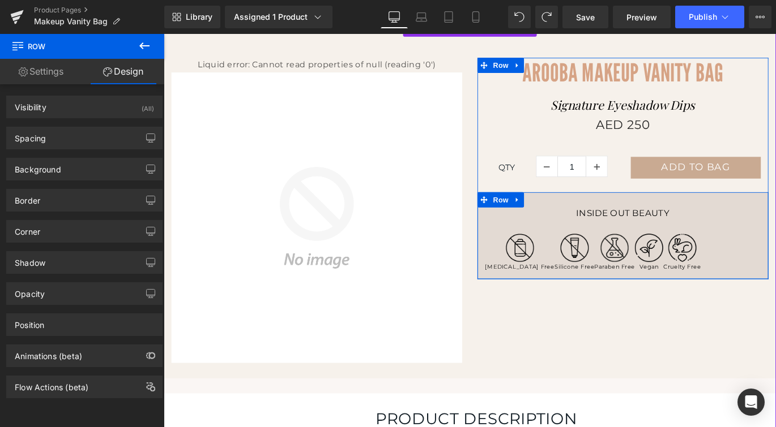
click at [618, 225] on div "Inside Out Beauty Heading Image [MEDICAL_DATA] Free Text Block Image Silicone F…" at bounding box center [678, 259] width 326 height 97
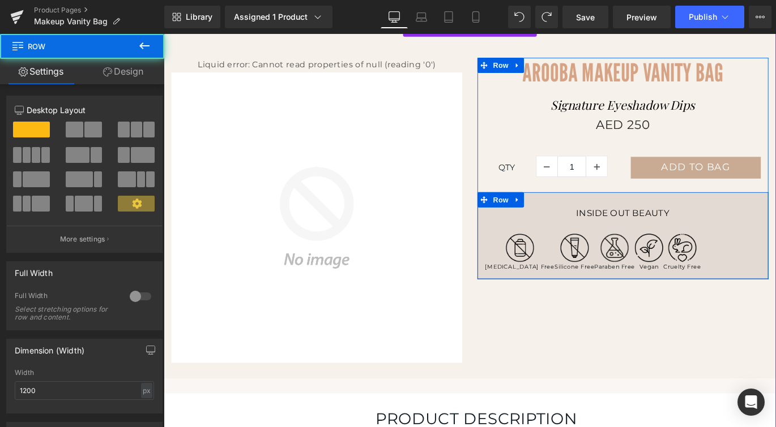
click at [638, 229] on div "Inside Out Beauty Heading" at bounding box center [677, 234] width 309 height 12
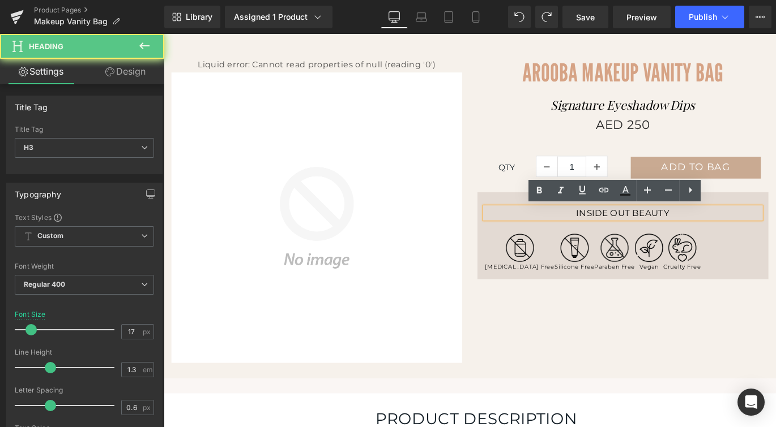
click at [638, 229] on div "Inside Out Beauty Heading" at bounding box center [677, 234] width 309 height 12
click at [638, 229] on h3 "Inside Out Beauty" at bounding box center [677, 234] width 309 height 12
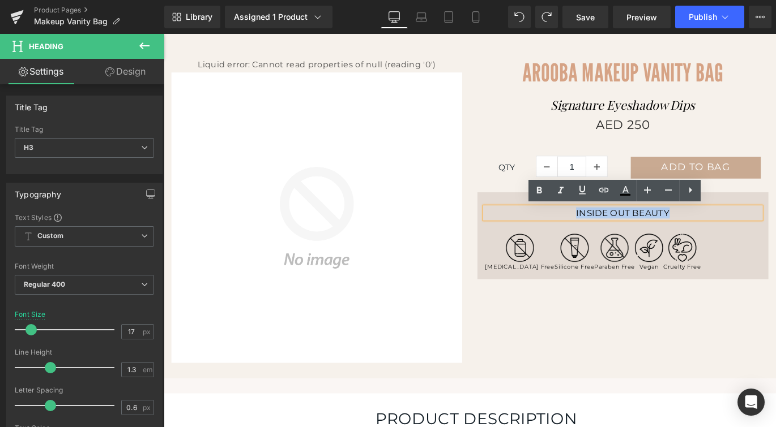
click at [645, 273] on div "Image" at bounding box center [667, 274] width 45 height 32
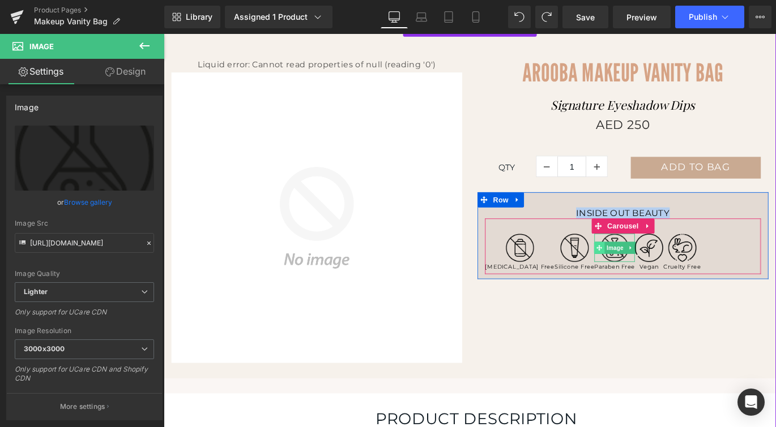
click at [645, 273] on span at bounding box center [651, 274] width 12 height 14
click at [732, 277] on span "Image" at bounding box center [744, 274] width 24 height 14
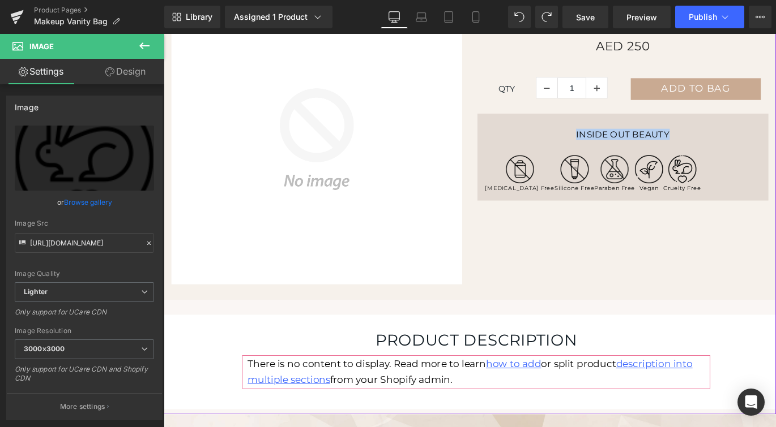
scroll to position [189, 0]
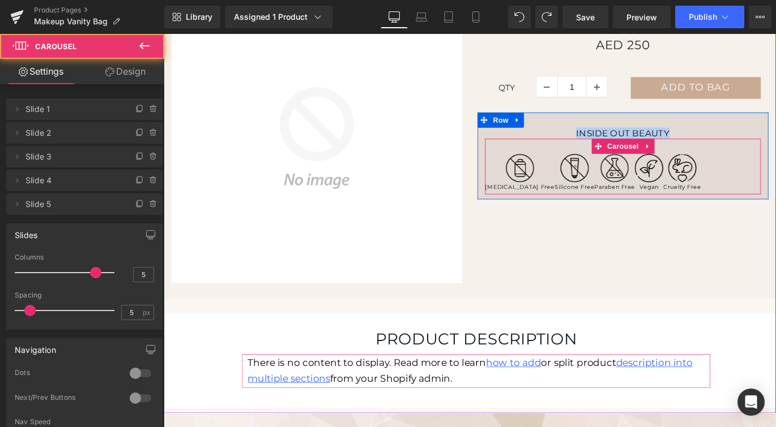
click at [738, 186] on div "Image [MEDICAL_DATA] Free Text Block Image Silicone Free Text Block Image Parab…" at bounding box center [677, 189] width 309 height 43
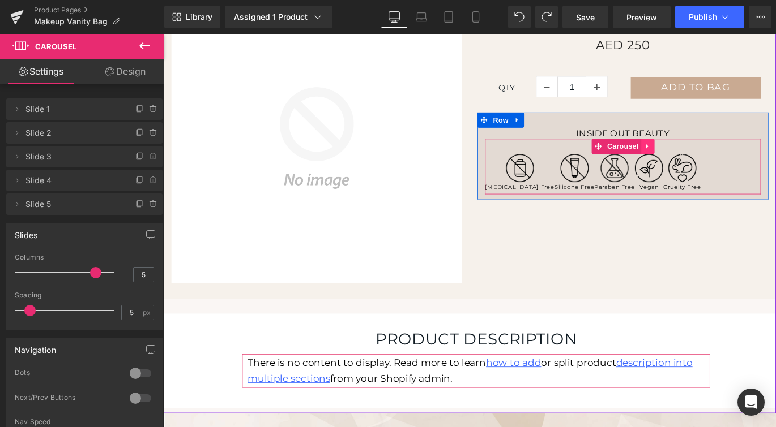
click at [709, 157] on link at bounding box center [705, 159] width 15 height 17
click at [712, 157] on icon at bounding box center [713, 160] width 8 height 8
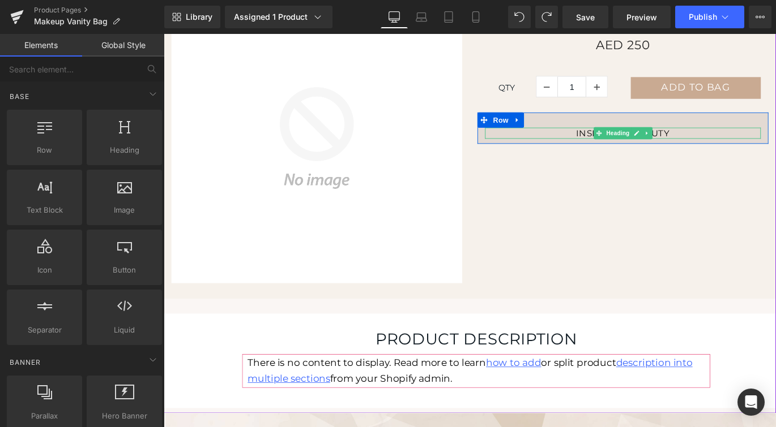
click at [720, 146] on h3 "Inside Out Beauty" at bounding box center [677, 145] width 309 height 12
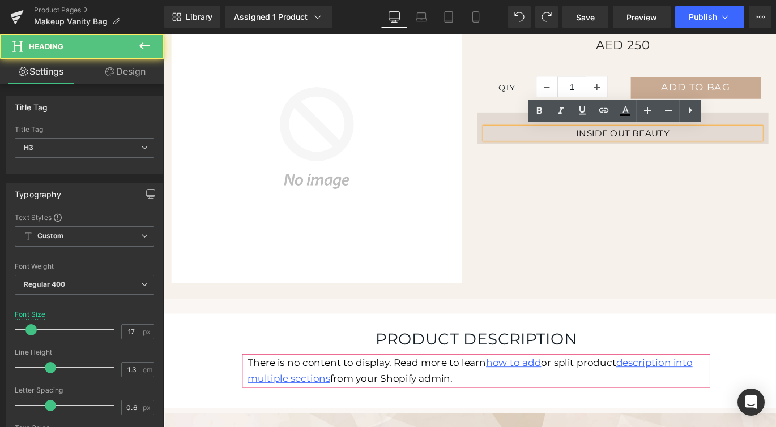
click at [736, 141] on h3 "Inside Out Beauty" at bounding box center [677, 145] width 309 height 12
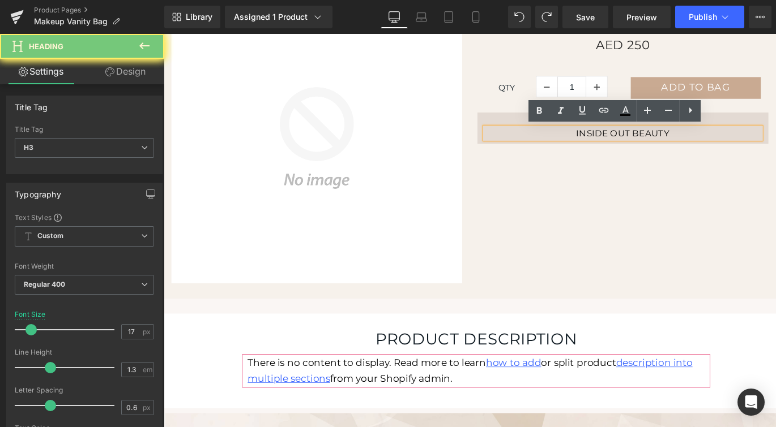
click at [736, 141] on h3 "Inside Out Beauty" at bounding box center [677, 145] width 309 height 12
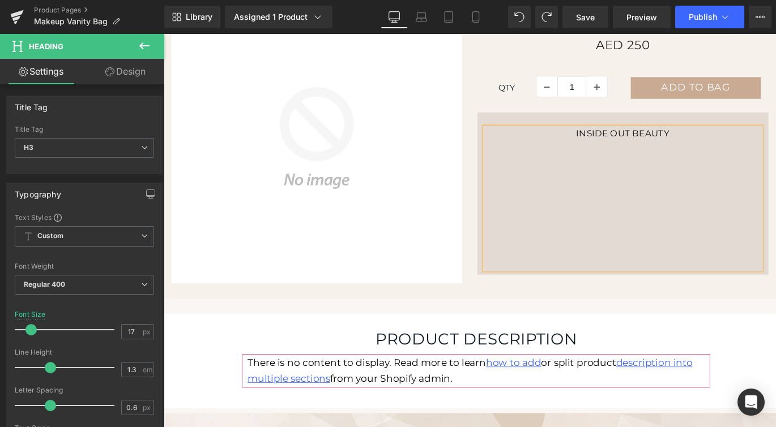
click at [660, 139] on h3 "Inside Out Beauty" at bounding box center [677, 145] width 309 height 12
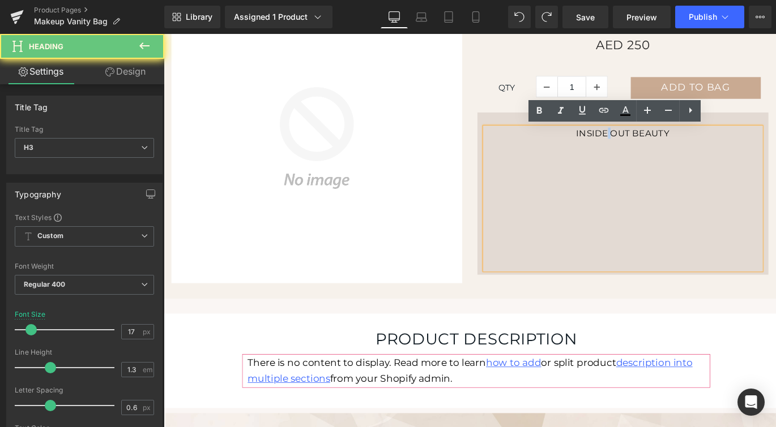
click at [660, 139] on h3 "Inside Out Beauty" at bounding box center [677, 145] width 309 height 12
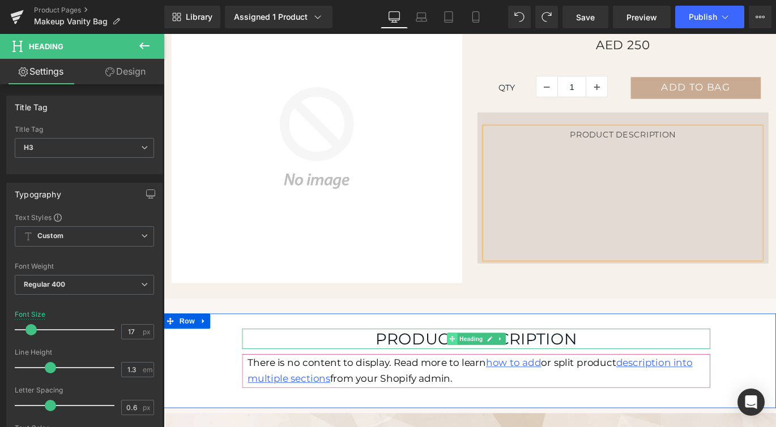
click at [485, 374] on icon at bounding box center [486, 375] width 6 height 7
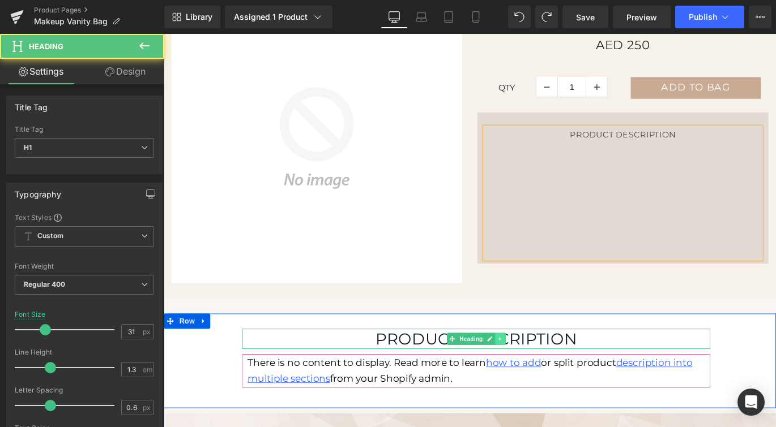
click at [542, 373] on icon at bounding box center [540, 375] width 6 height 7
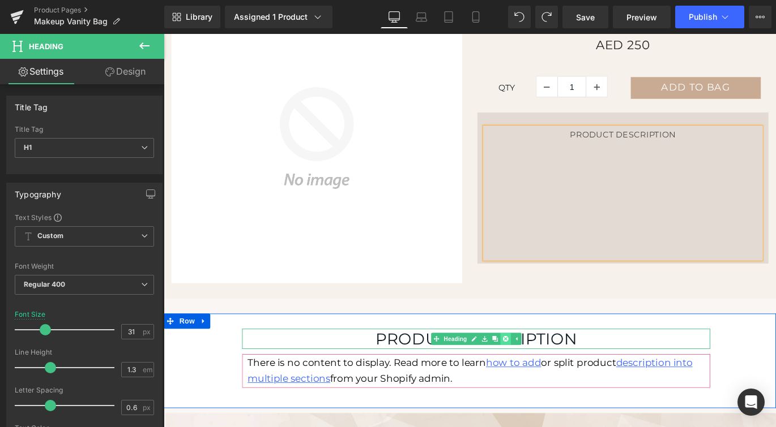
click at [547, 374] on icon at bounding box center [546, 375] width 6 height 6
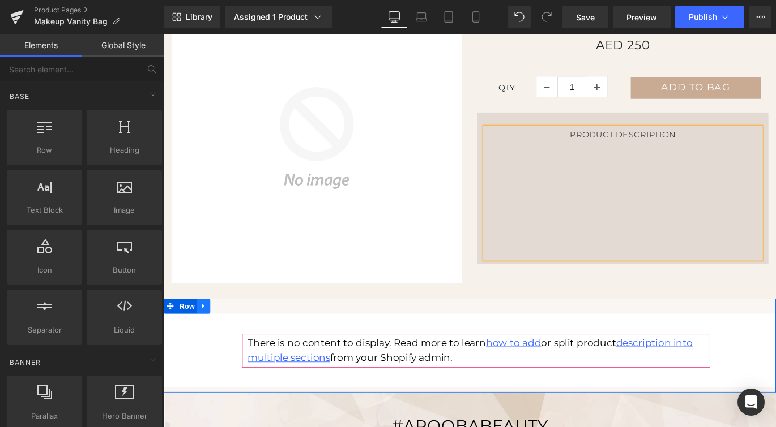
click at [212, 339] on icon at bounding box center [208, 338] width 8 height 8
click at [240, 337] on icon at bounding box center [238, 339] width 8 height 8
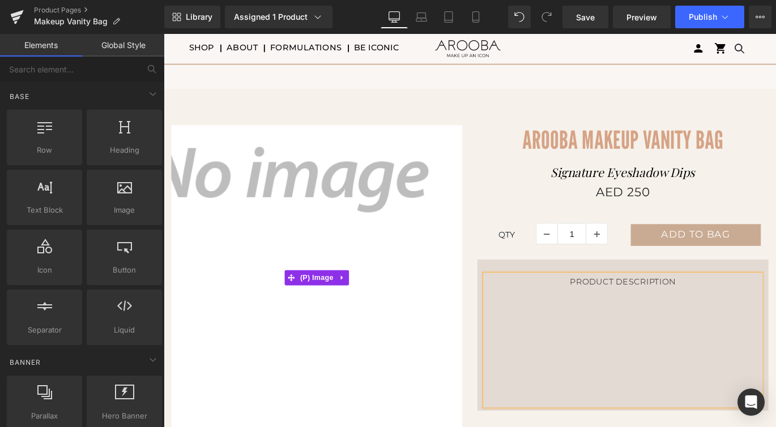
scroll to position [0, 0]
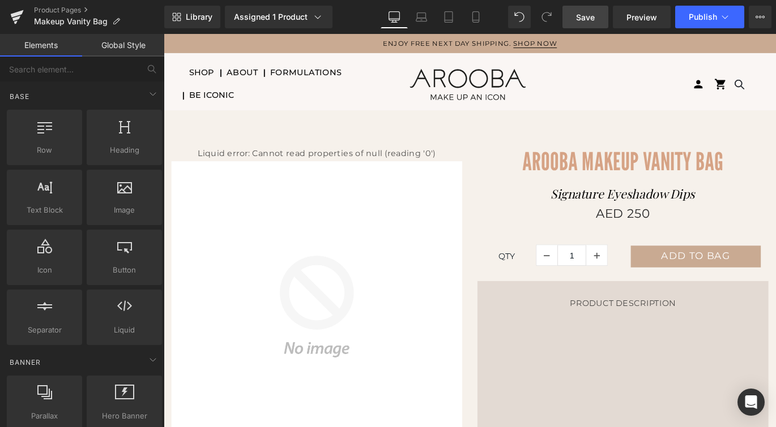
click at [589, 14] on span "Save" at bounding box center [585, 17] width 19 height 12
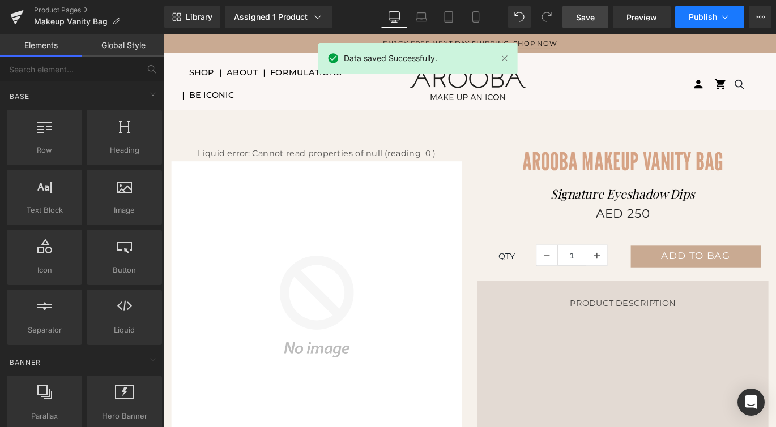
click at [715, 12] on span "Publish" at bounding box center [703, 16] width 28 height 9
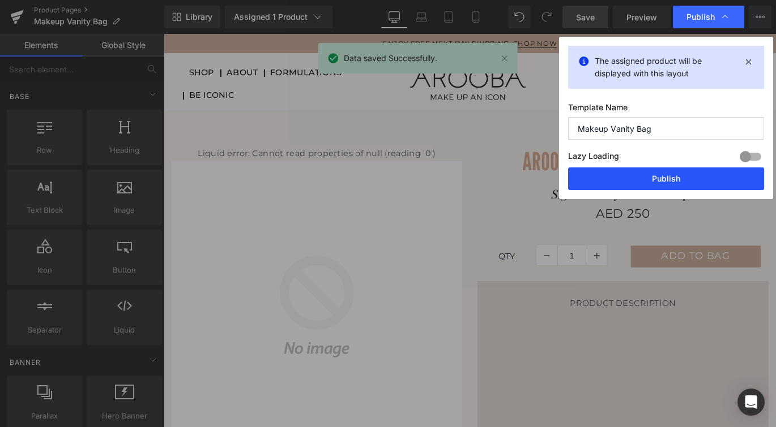
click at [628, 184] on button "Publish" at bounding box center [666, 179] width 196 height 23
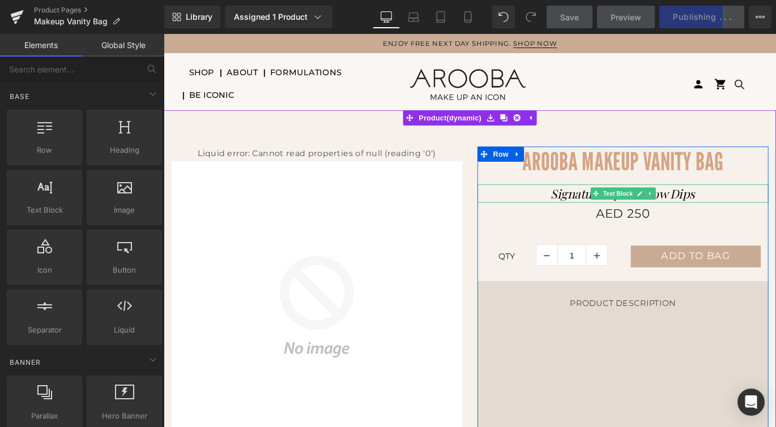
click at [626, 215] on icon "Signature Eyeshadow Dips" at bounding box center [677, 213] width 161 height 18
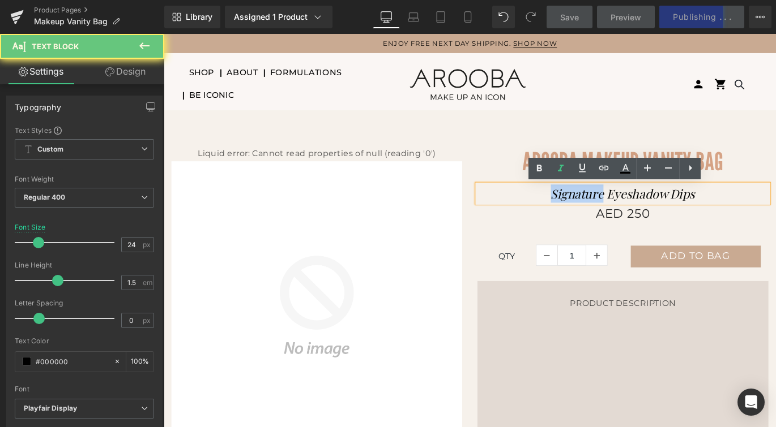
click at [626, 215] on icon "Signature Eyeshadow Dips" at bounding box center [677, 213] width 161 height 18
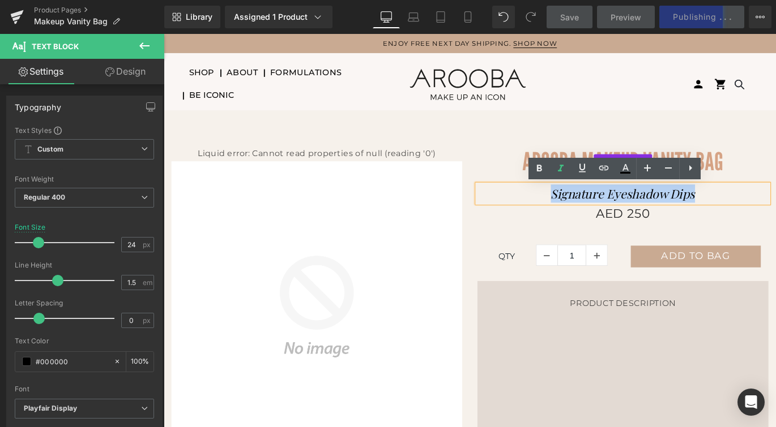
click at [597, 168] on span "Arooba Makeup Vanity Bag" at bounding box center [677, 176] width 225 height 33
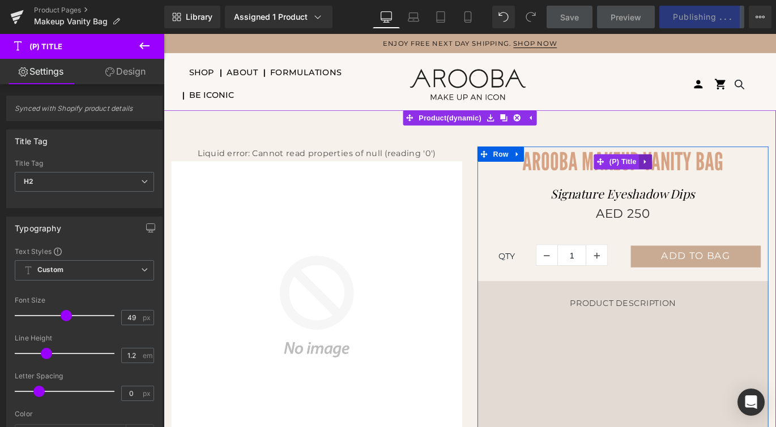
click at [701, 177] on icon at bounding box center [702, 177] width 2 height 5
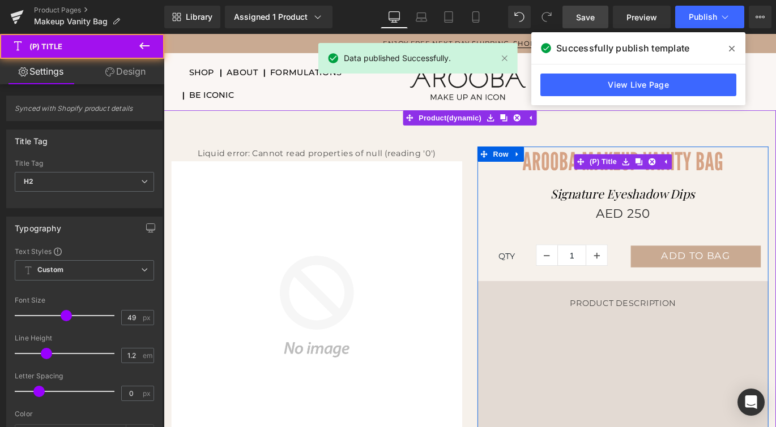
click at [588, 176] on span "Arooba Makeup Vanity Bag" at bounding box center [677, 176] width 225 height 33
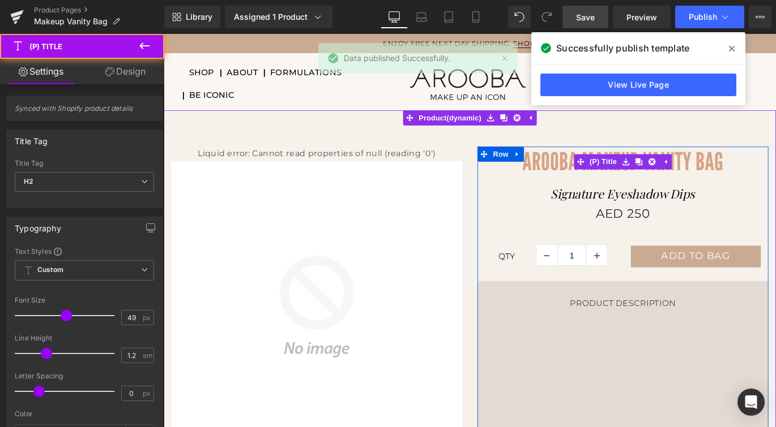
click at [164, 34] on div at bounding box center [164, 34] width 0 height 0
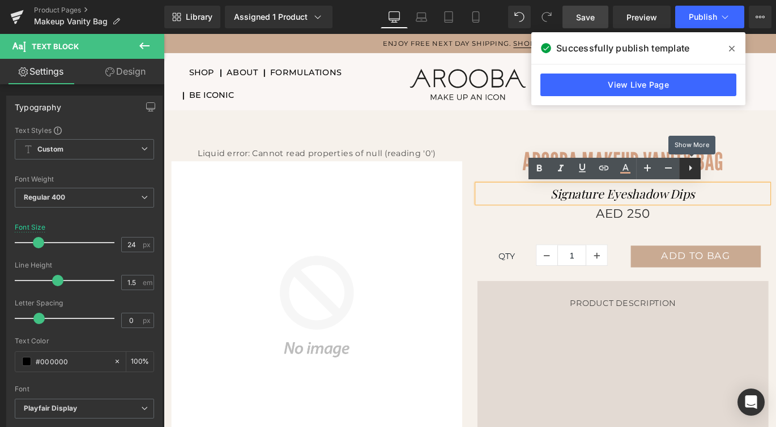
click at [689, 170] on icon at bounding box center [690, 168] width 14 height 14
click at [575, 214] on p "Signature Eyeshadow Dips" at bounding box center [678, 213] width 326 height 20
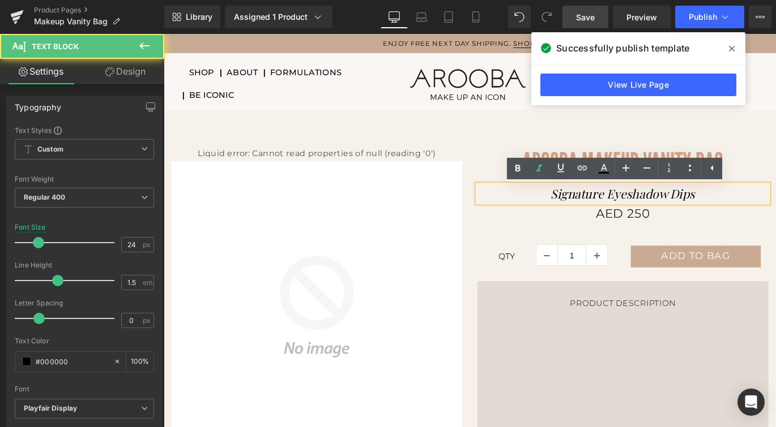
click at [549, 245] on div "AED 250 AED 0 Save -24900%" at bounding box center [678, 235] width 326 height 24
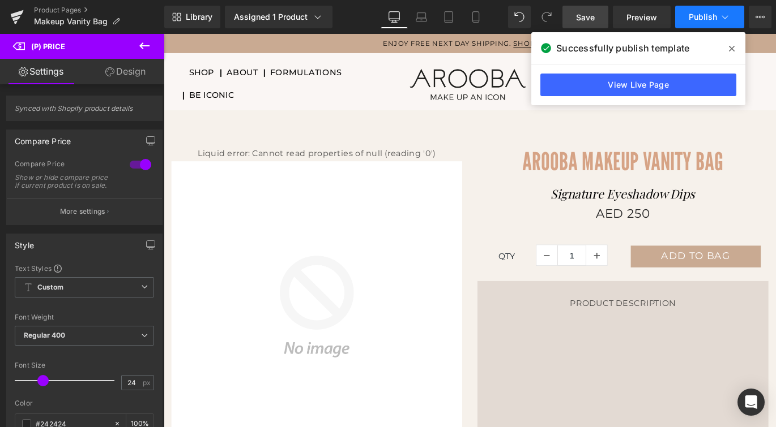
click at [694, 19] on span "Publish" at bounding box center [703, 16] width 28 height 9
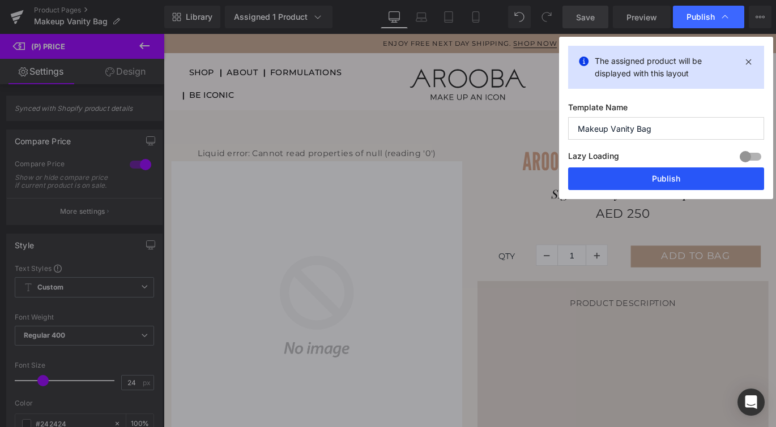
click at [617, 178] on button "Publish" at bounding box center [666, 179] width 196 height 23
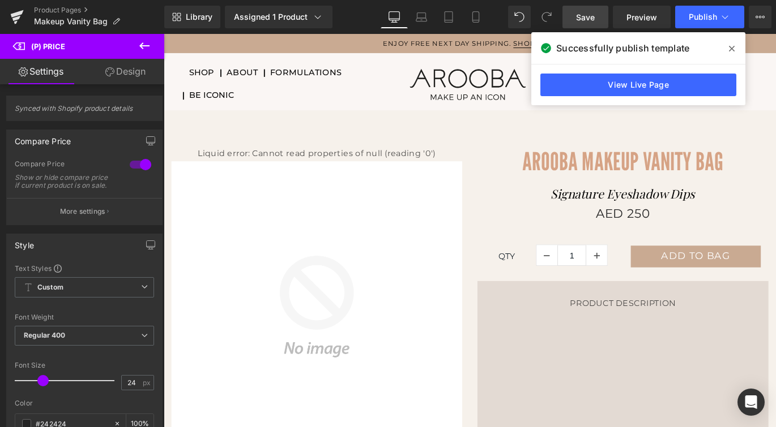
click at [575, 139] on div "Liquid error: Cannot read properties of null (reading '0') Sale Off (P) Image A…" at bounding box center [506, 319] width 685 height 400
click at [164, 34] on div "42px" at bounding box center [164, 34] width 0 height 0
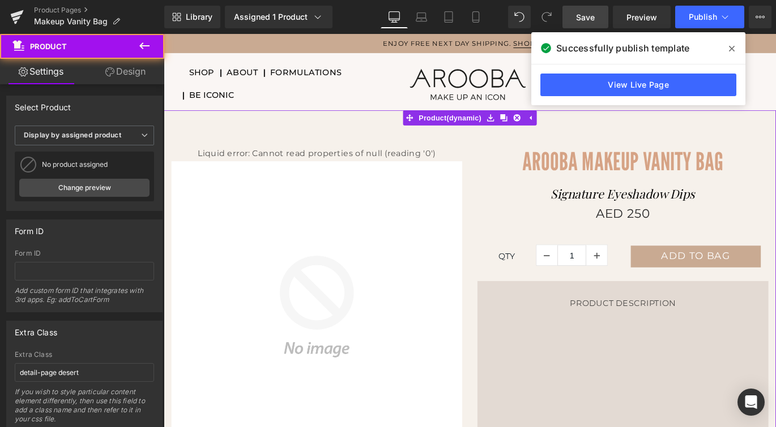
click at [542, 162] on div "Arooba Makeup Vanity Bag (P) Title Signature Eyeshadow Dips Text Block AED 250 …" at bounding box center [678, 320] width 326 height 320
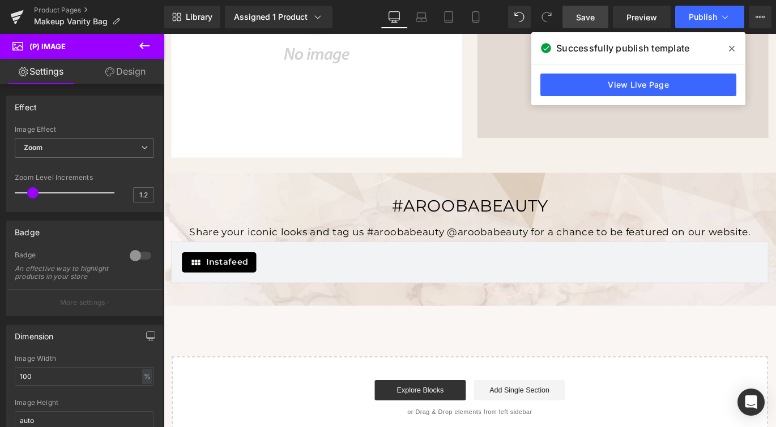
scroll to position [340, 0]
